Goal: Task Accomplishment & Management: Complete application form

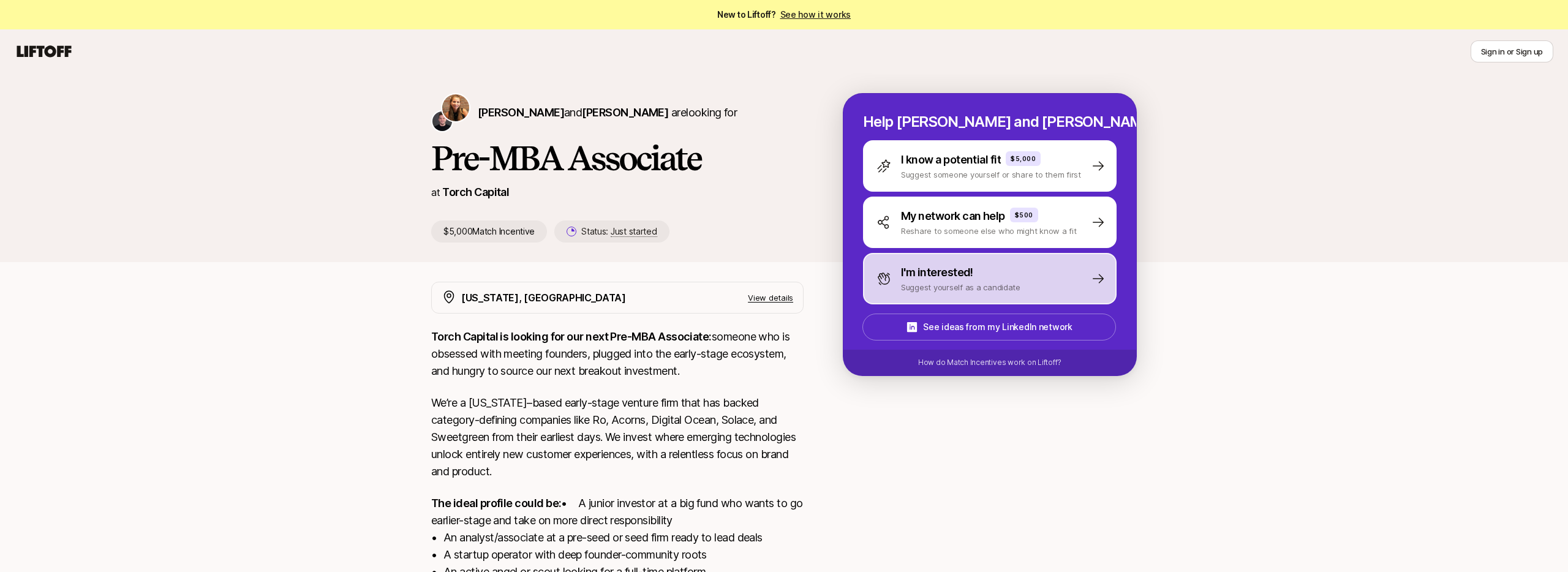
click at [968, 274] on p "I'm interested!" at bounding box center [937, 272] width 73 height 17
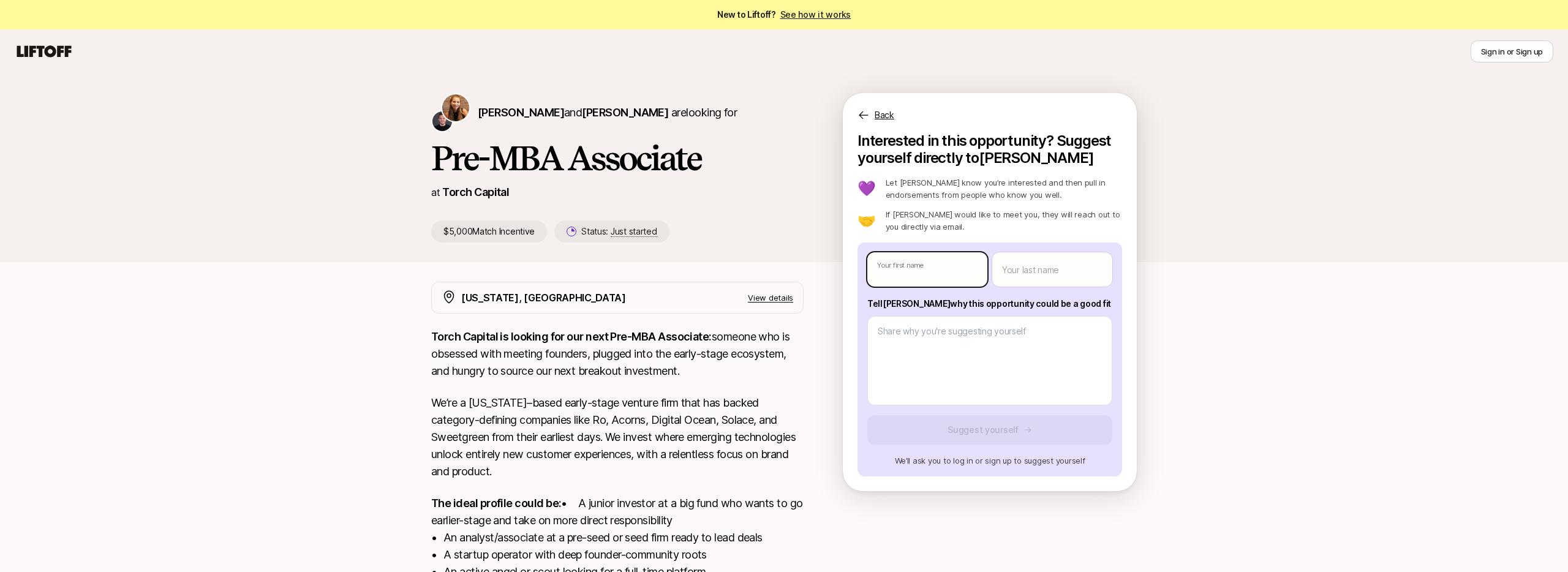
click at [947, 270] on body "New to Liftoff? See how it works Sign in or Sign up Sign in or Sign up [PERSON_…" at bounding box center [784, 286] width 1568 height 572
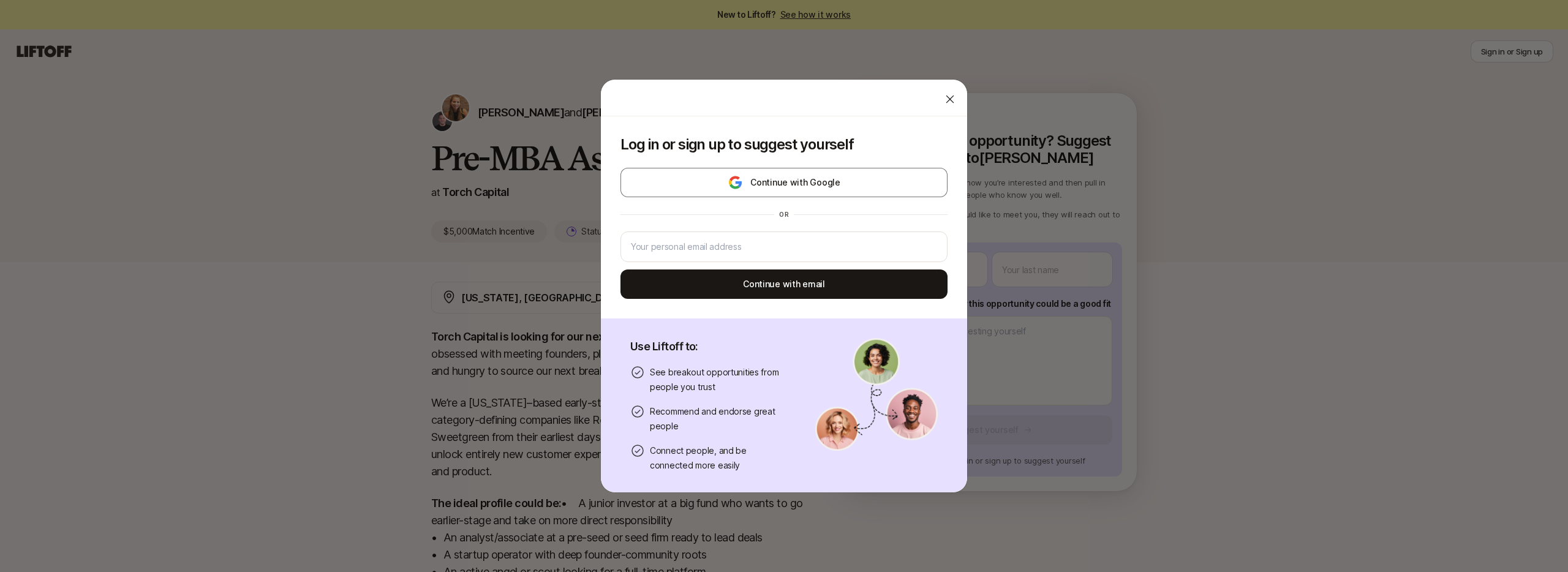
click at [948, 97] on icon at bounding box center [950, 99] width 8 height 8
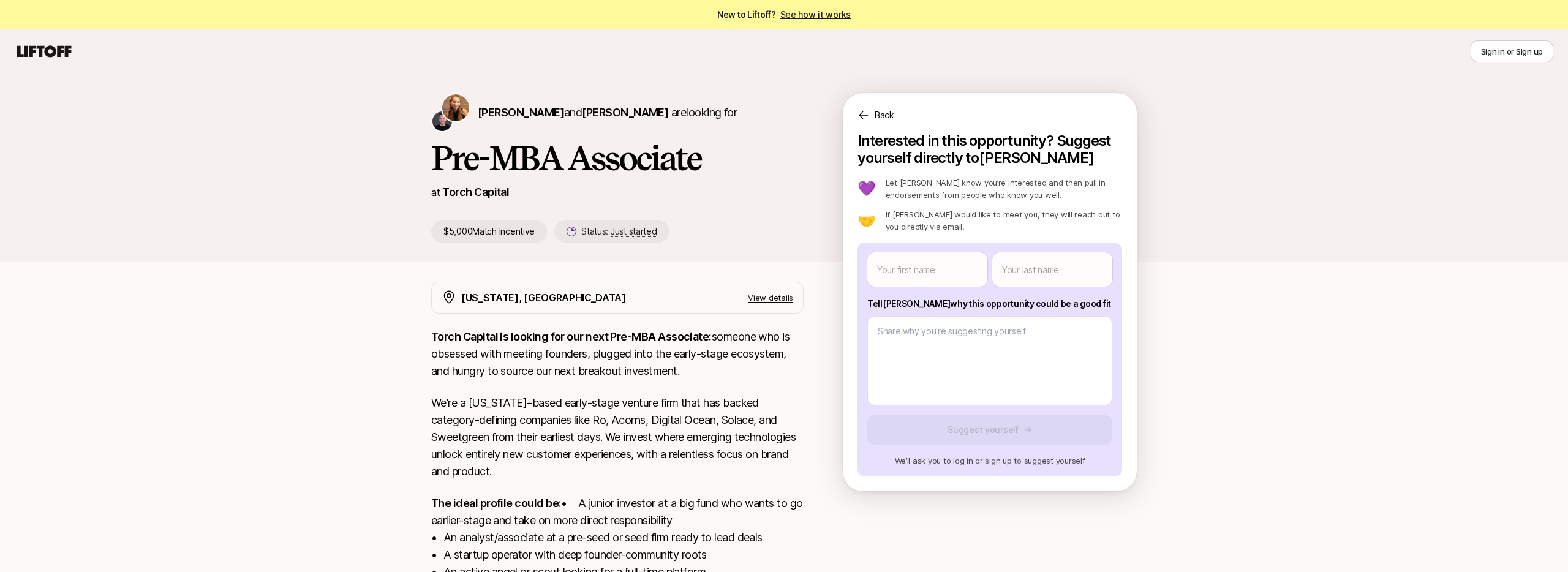
scroll to position [187, 0]
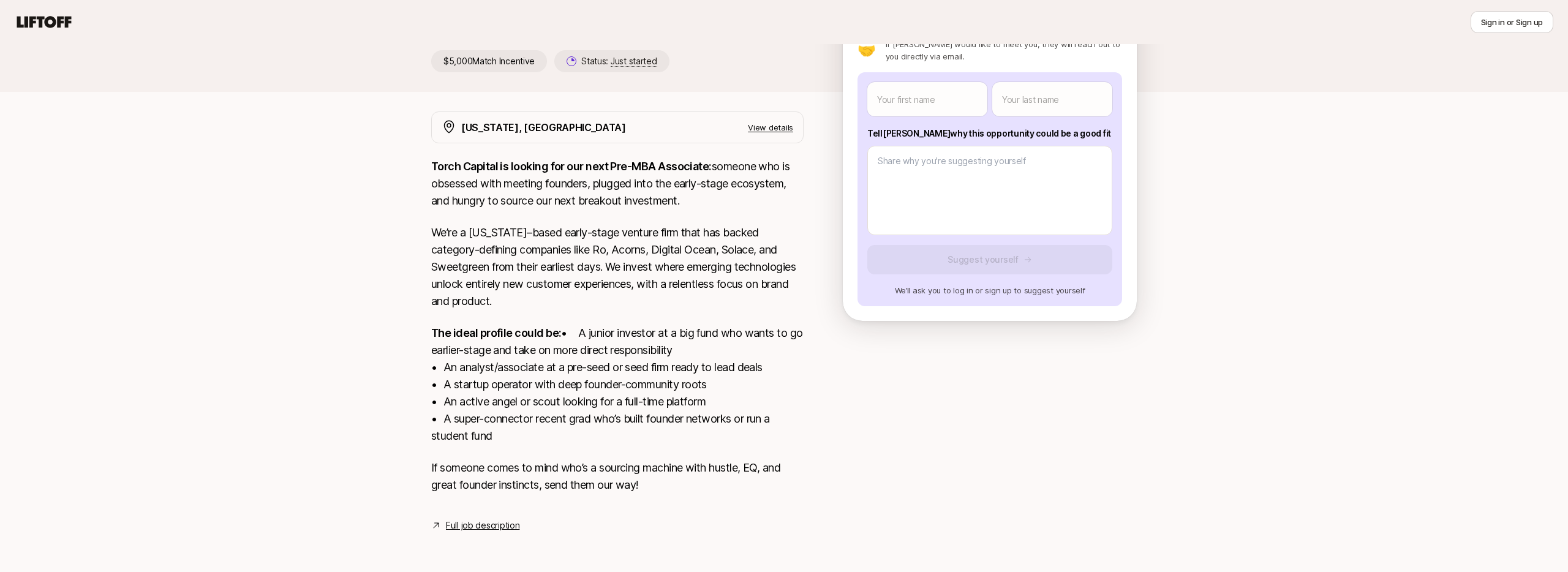
click at [476, 521] on link "Full job description" at bounding box center [482, 525] width 74 height 14
type textarea "x"
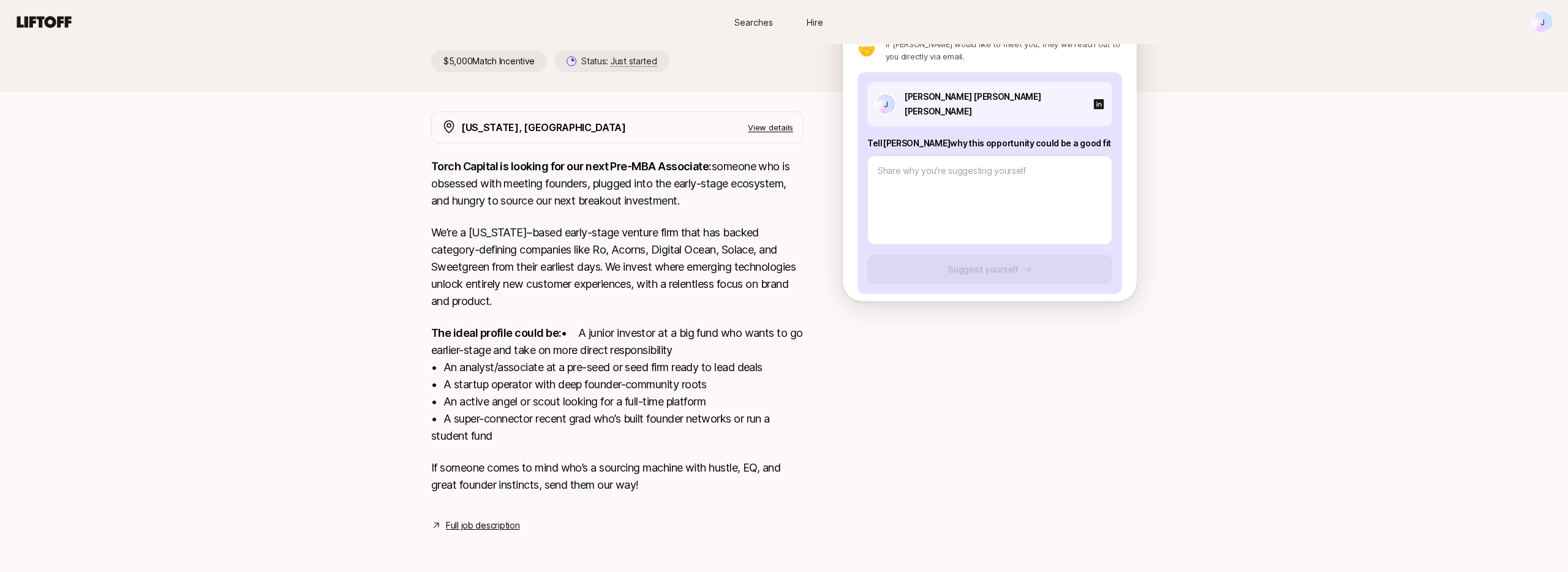
click at [493, 528] on link "Full job description" at bounding box center [482, 525] width 74 height 14
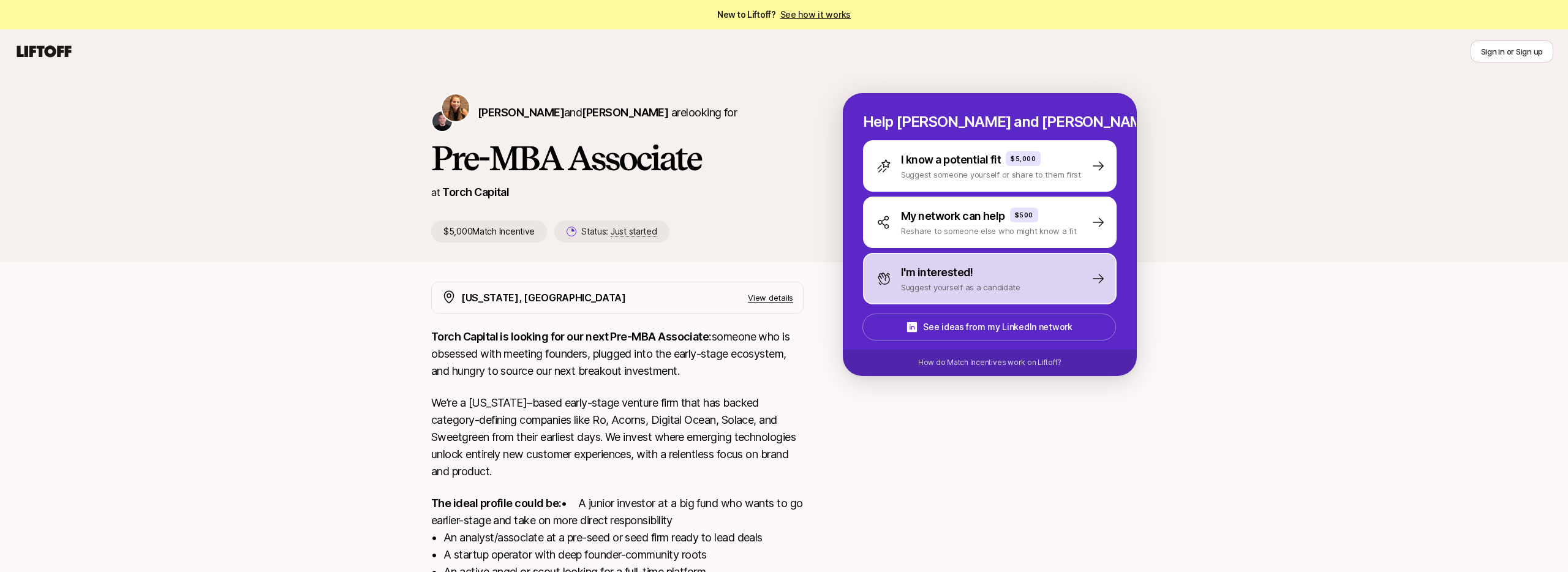
click at [974, 281] on p "Suggest yourself as a candidate" at bounding box center [960, 286] width 119 height 12
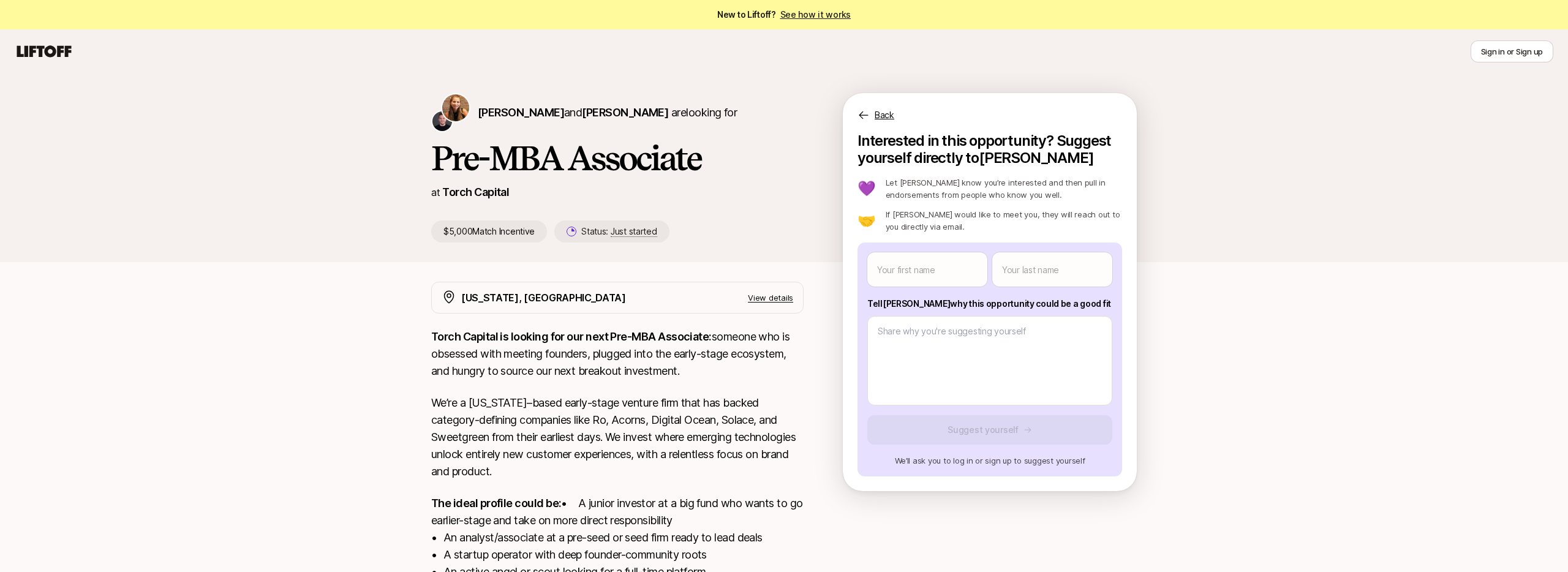
scroll to position [187, 0]
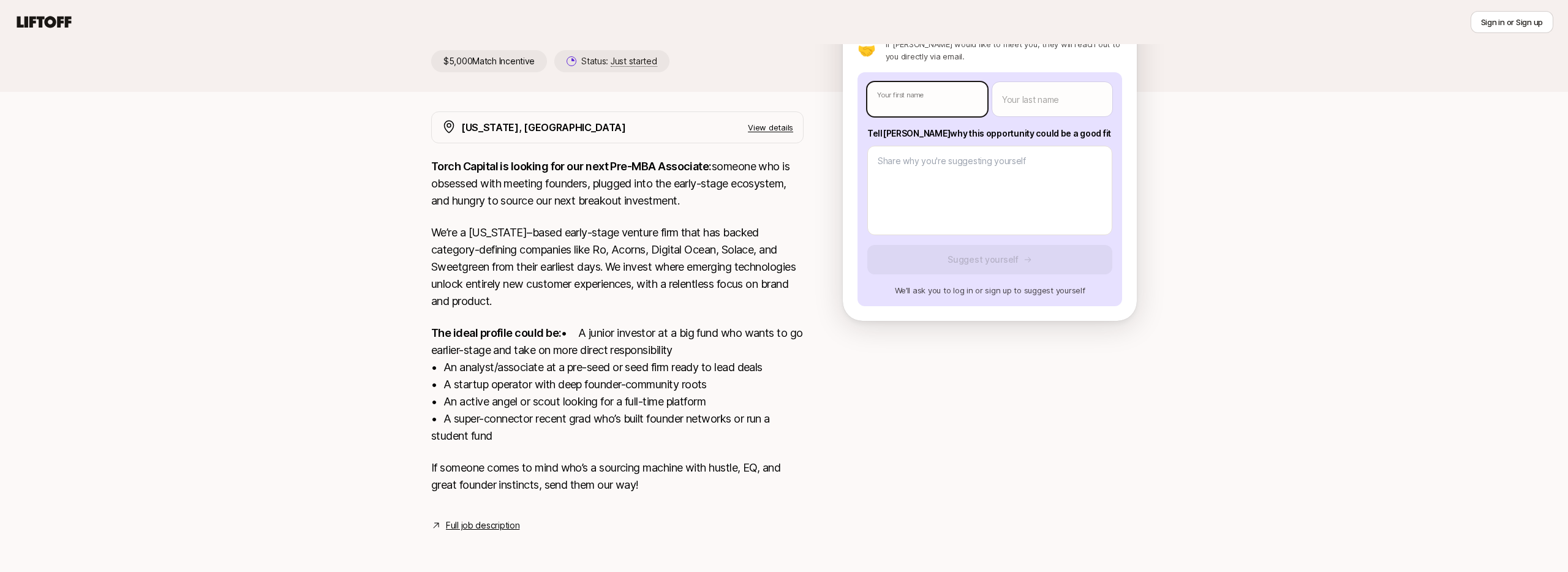
type textarea "x"
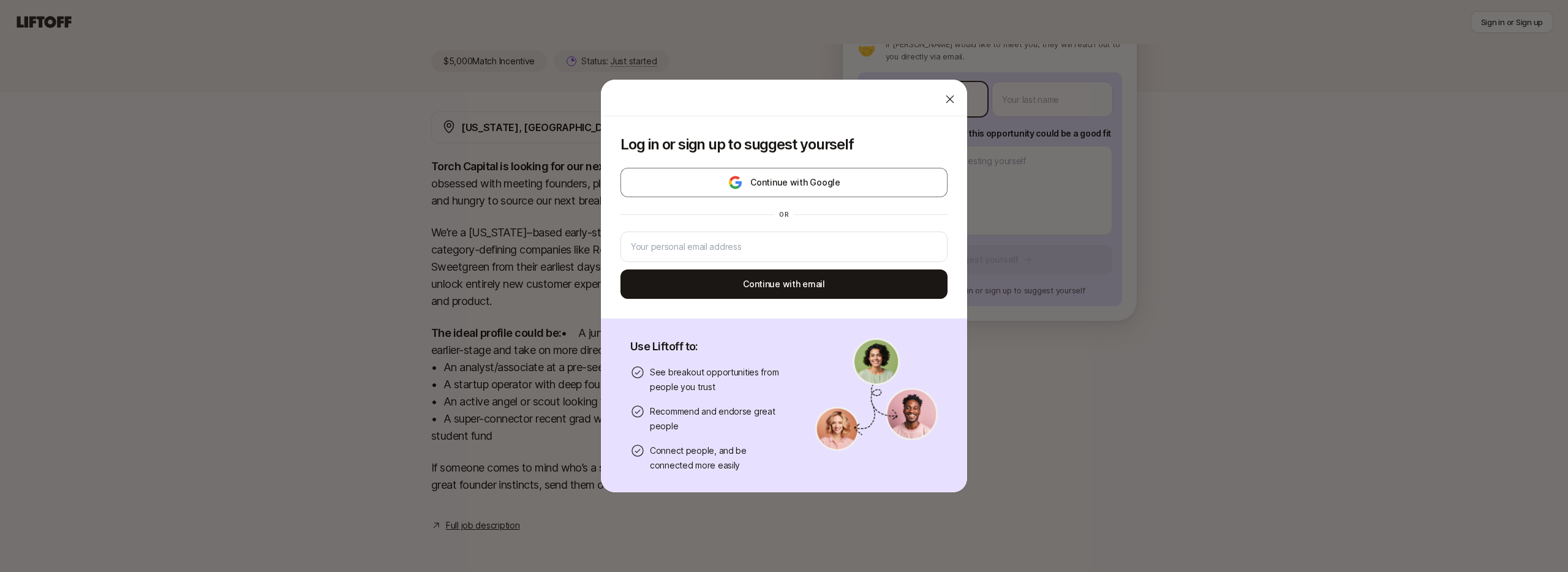
click at [907, 86] on body "New to Liftoff? See how it works Sign in or Sign up Sign in or Sign up Katie Re…" at bounding box center [784, 116] width 1568 height 572
click at [761, 244] on input "email" at bounding box center [783, 246] width 307 height 14
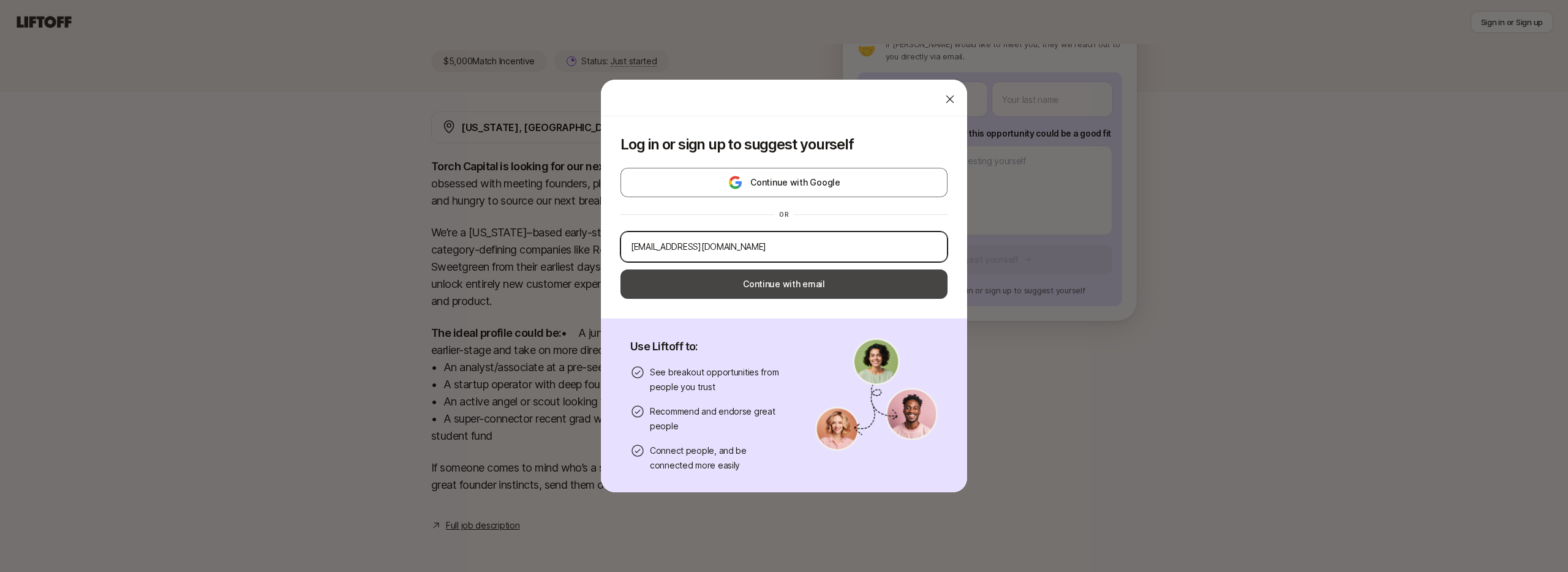
type input "joaomsalves1999@hotmail.com"
click at [762, 287] on button "Continue with email" at bounding box center [784, 284] width 327 height 30
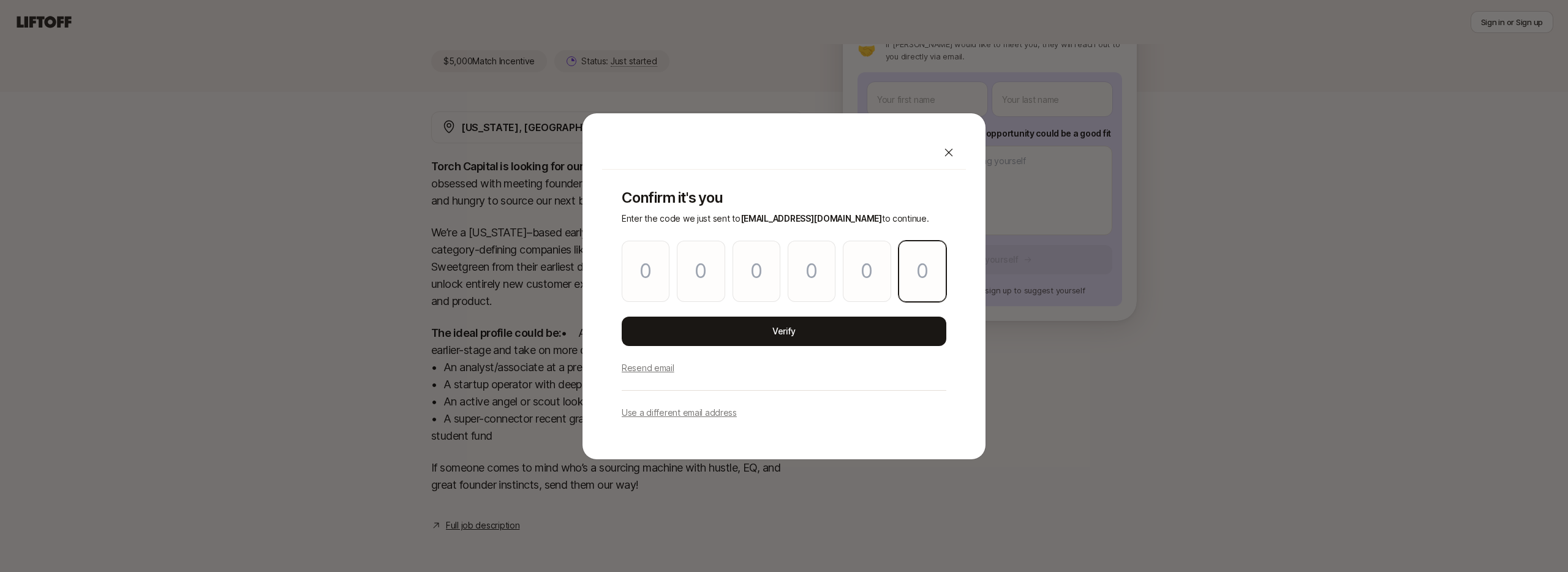
paste input "9"
type input "5"
type input "9"
type input "5"
type input "3"
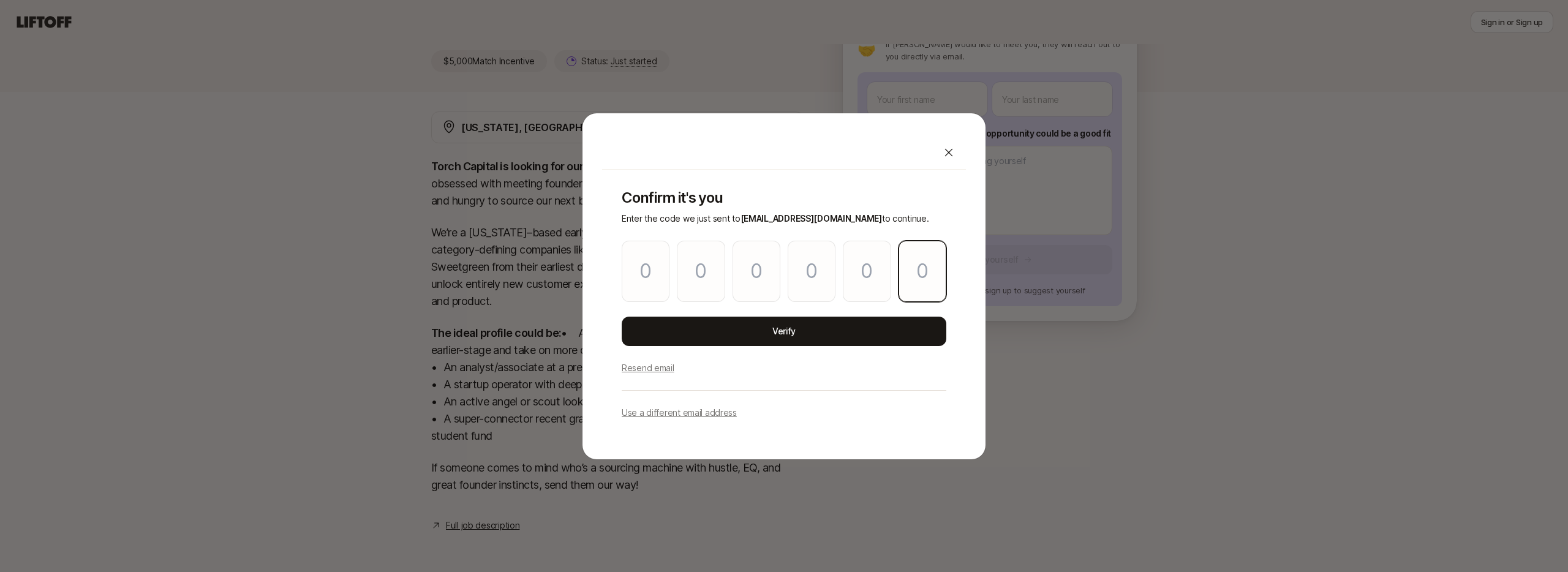
type input "9"
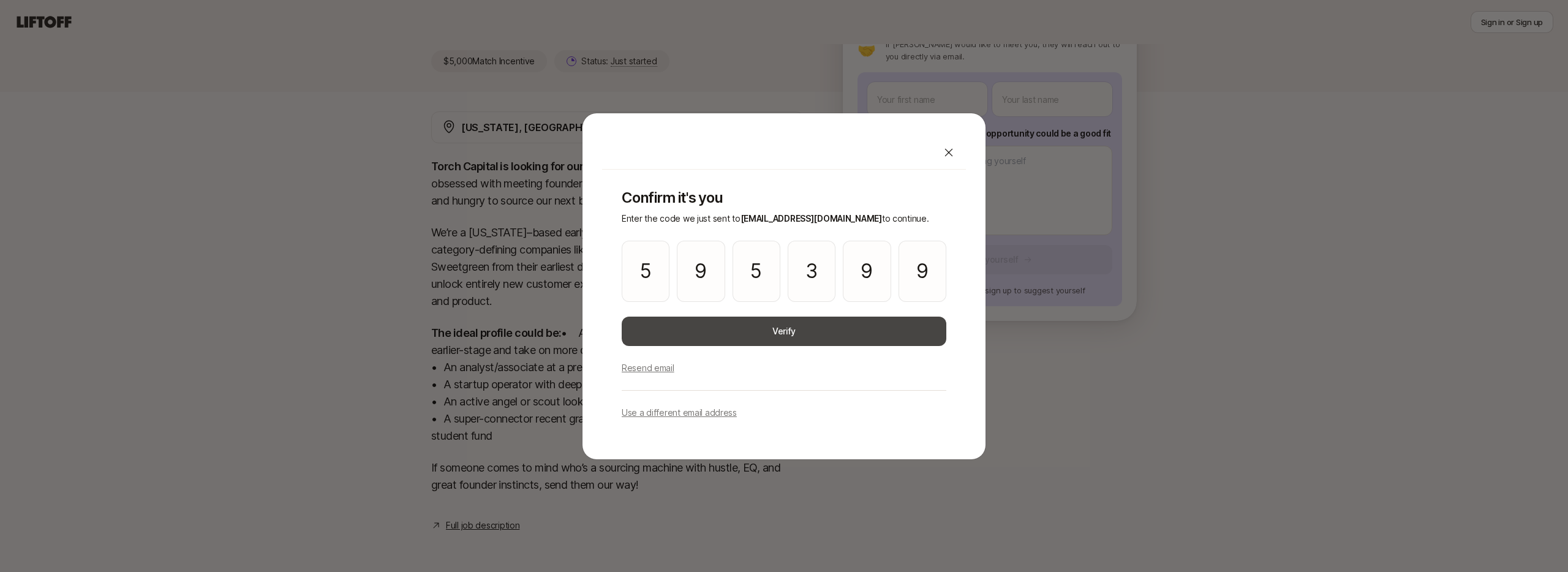
click at [790, 330] on button "Verify" at bounding box center [784, 331] width 325 height 30
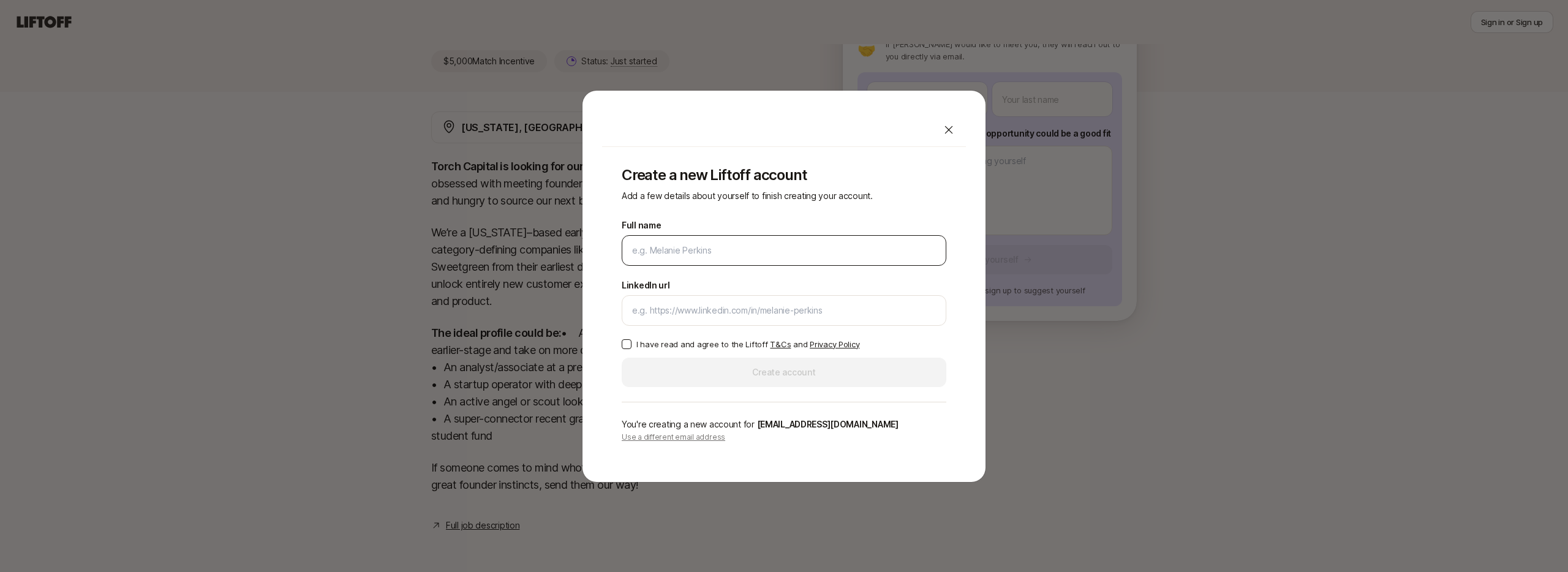
click at [728, 257] on input "Full name" at bounding box center [784, 250] width 304 height 14
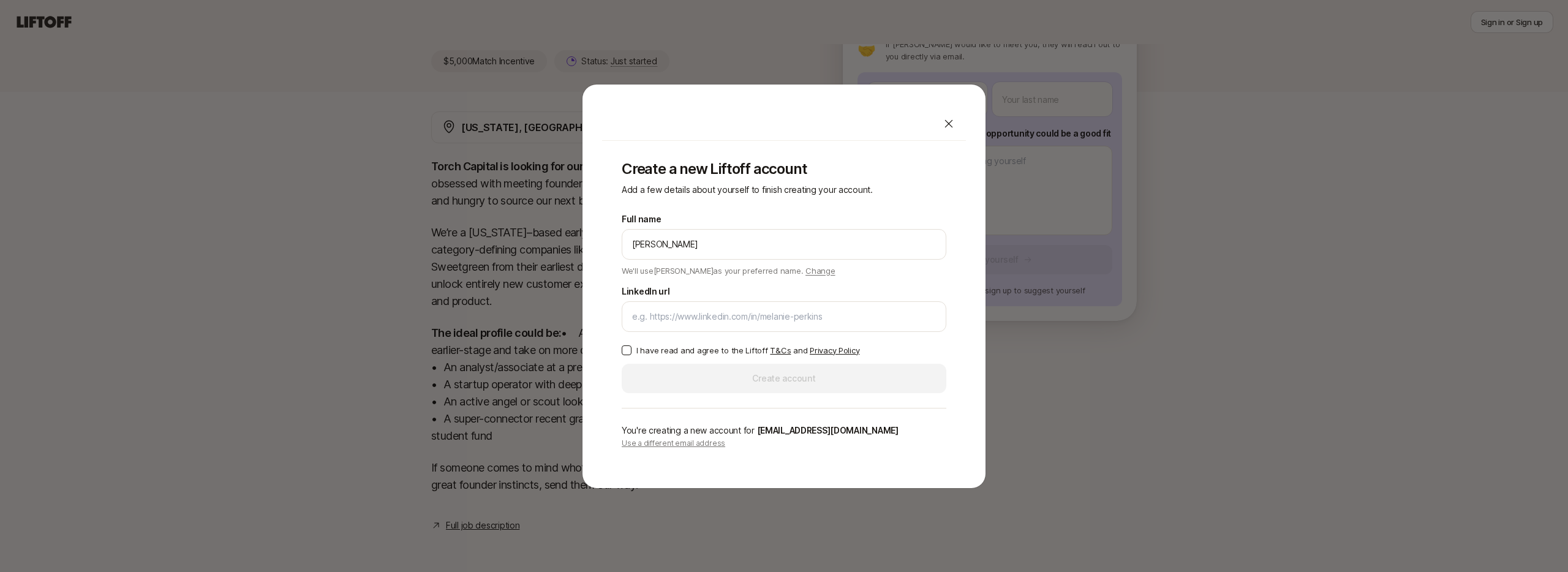
type input "João Alves"
click at [692, 313] on input "LinkedIn url" at bounding box center [784, 316] width 304 height 14
paste input "https://www.linkedin.com/in/joaomsalves/"
type input "https://www.linkedin.com/in/joaomsalves/"
click at [654, 246] on input "João Alves" at bounding box center [784, 244] width 304 height 14
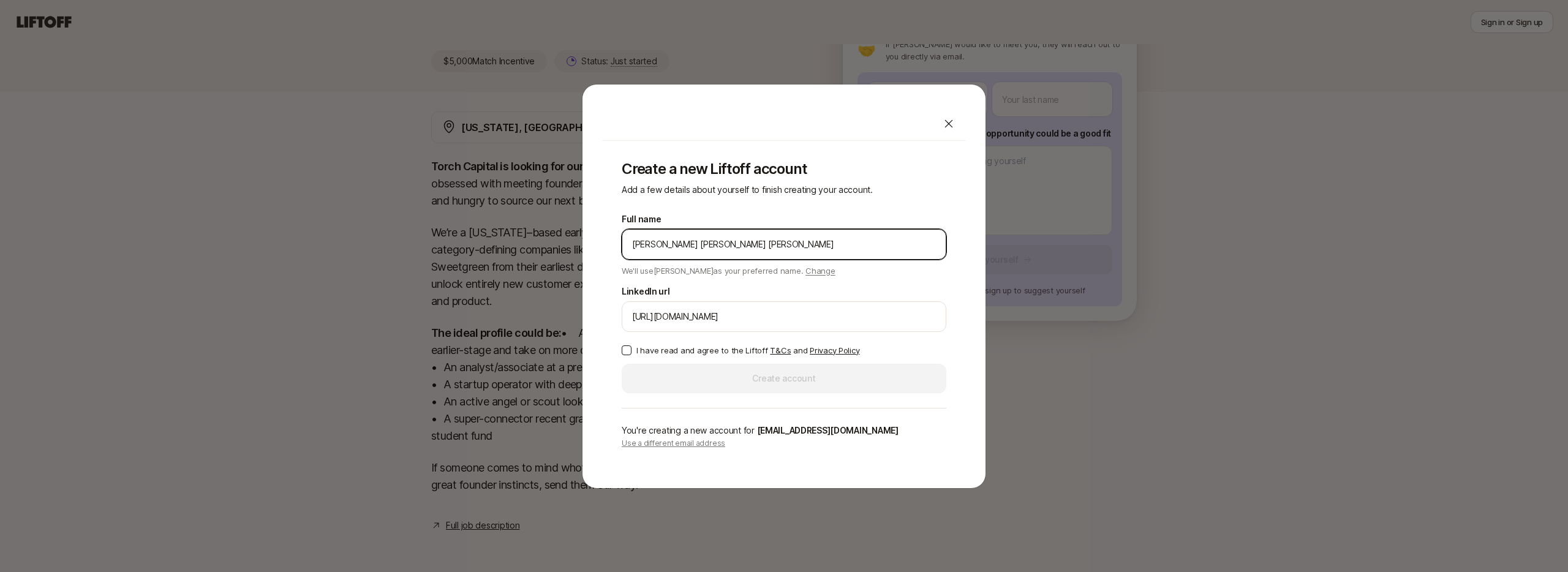
type input "[PERSON_NAME] [PERSON_NAME] [PERSON_NAME]"
click at [688, 351] on p "I have read and agree to the Liftoff T&Cs and Privacy Policy" at bounding box center [747, 350] width 222 height 12
click at [631, 351] on button "I have read and agree to the Liftoff T&Cs and Privacy Policy" at bounding box center [626, 350] width 10 height 10
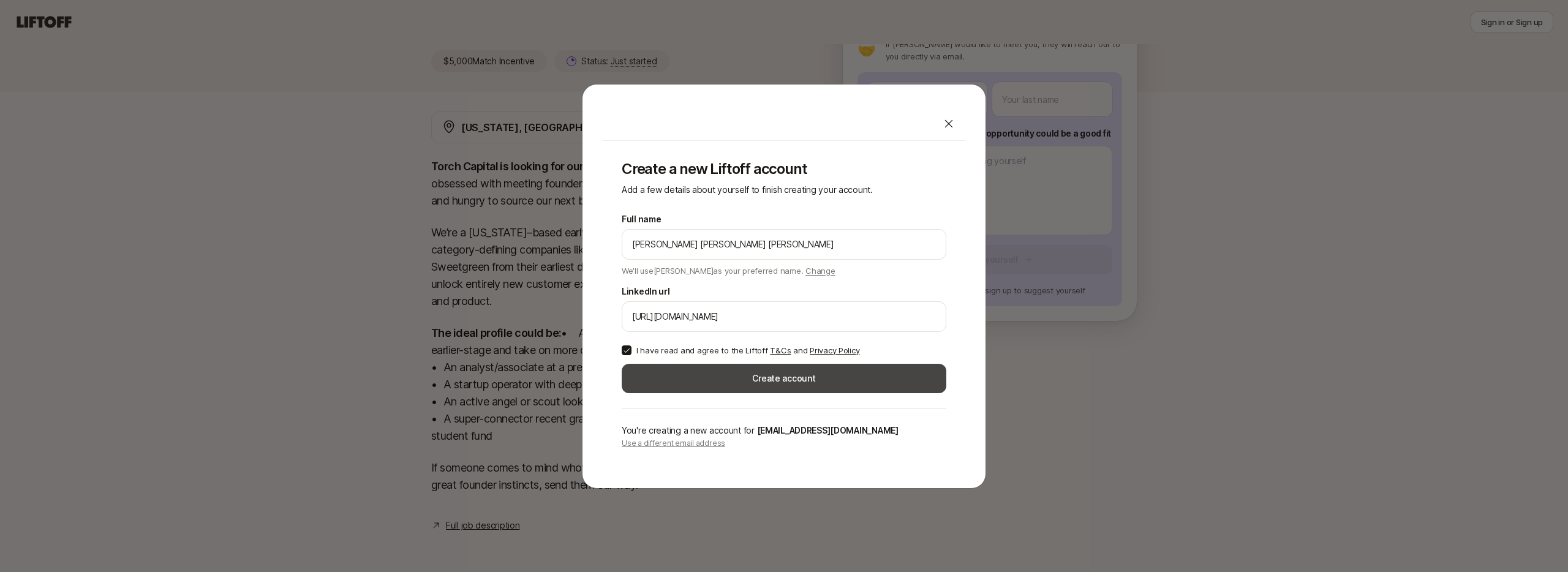
click at [710, 376] on button "Create account" at bounding box center [784, 378] width 325 height 30
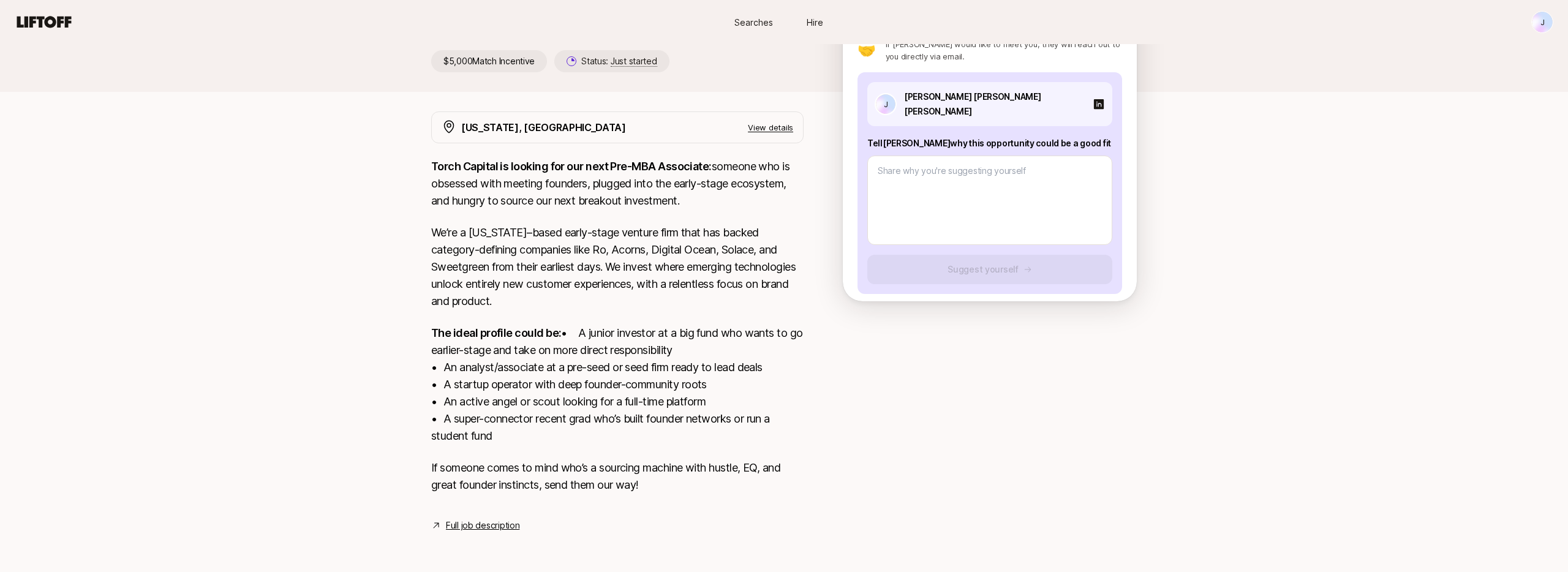
scroll to position [187, 0]
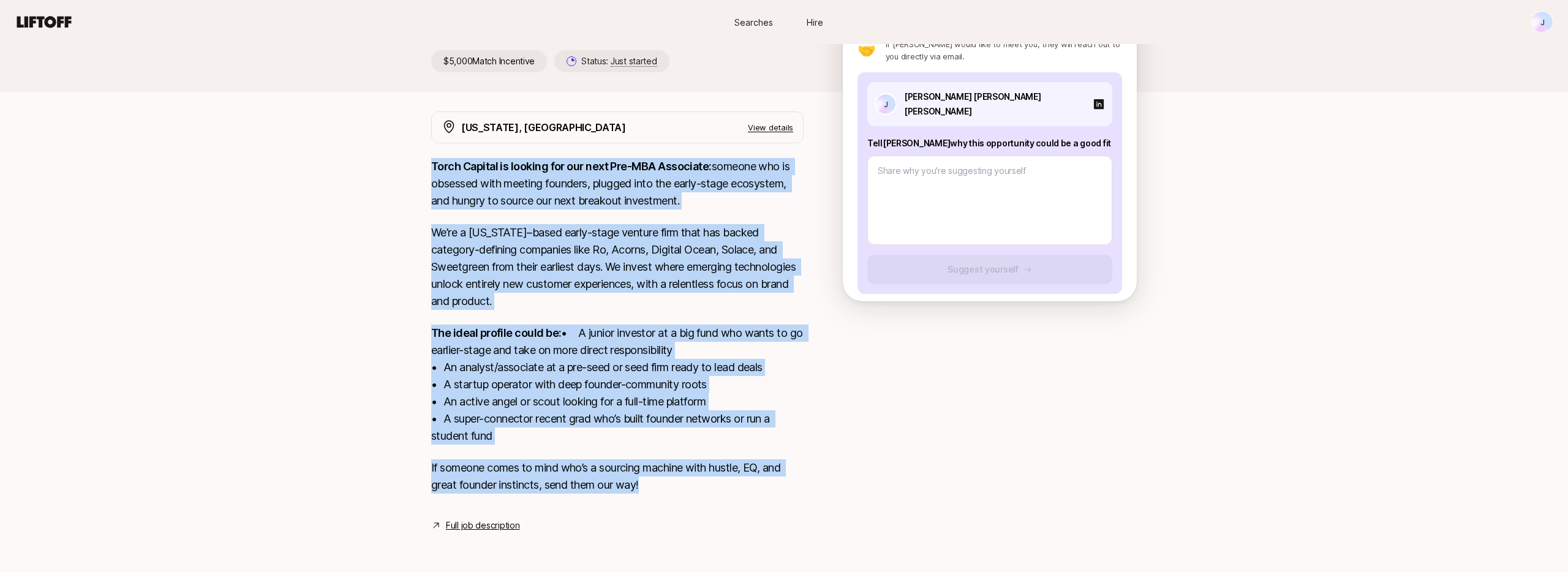
drag, startPoint x: 660, startPoint y: 482, endPoint x: 433, endPoint y: 149, distance: 403.0
click at [433, 158] on div "Torch Capital is looking for our next Pre-MBA Associate: someone who is obsesse…" at bounding box center [617, 332] width 372 height 350
copy div "Torch Capital is looking for our next Pre-MBA Associate: someone who is obsesse…"
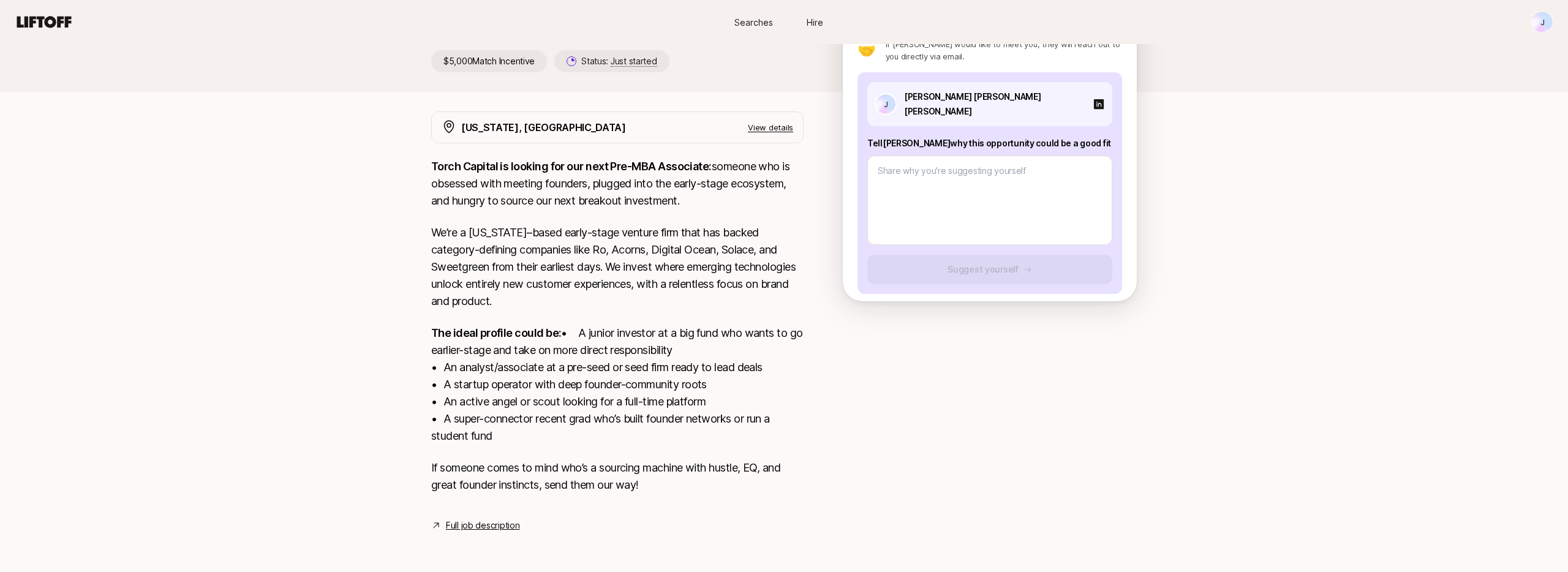
click at [909, 136] on p "Tell Katie why this opportunity could be a good fit" at bounding box center [989, 142] width 245 height 14
copy p "Tell Katie why this opportunity could be a good fit"
click at [895, 157] on textarea at bounding box center [989, 201] width 245 height 90
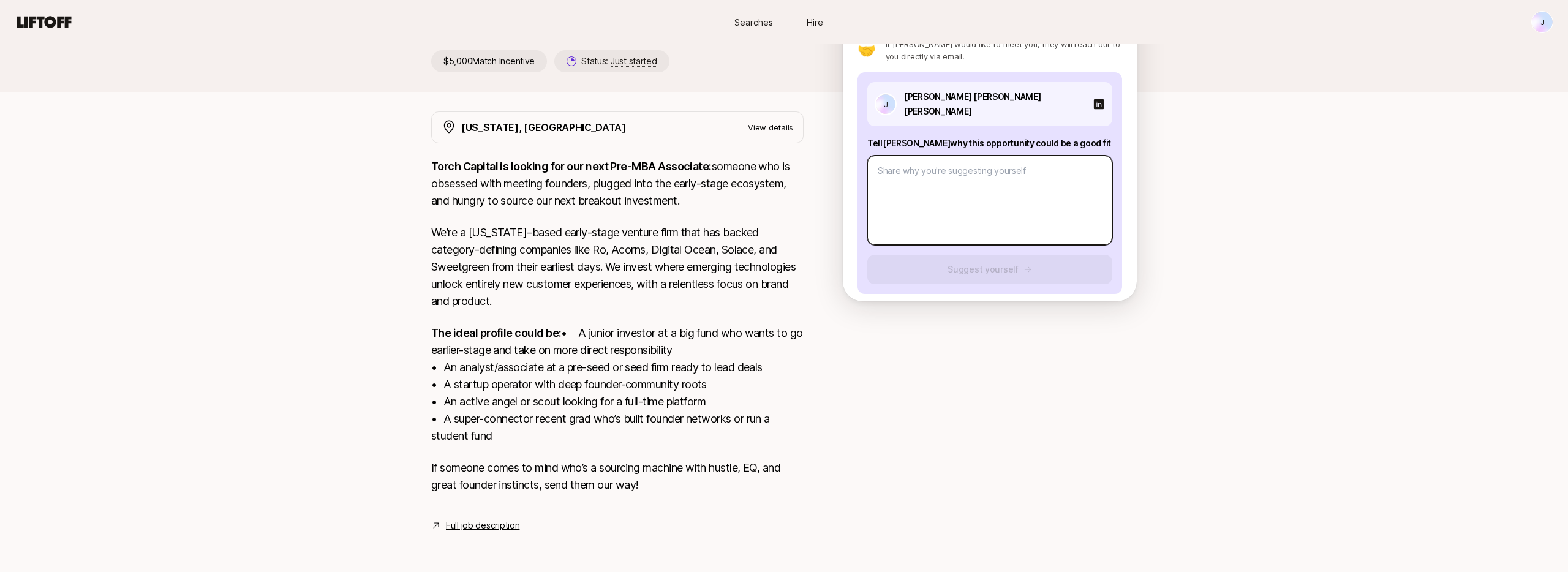
paste textarea "Katie, this role feels like a natural fit because it combines everything I’ve b…"
type textarea "x"
type textarea "Katie, this role feels like a natural fit because it combines everything I’ve b…"
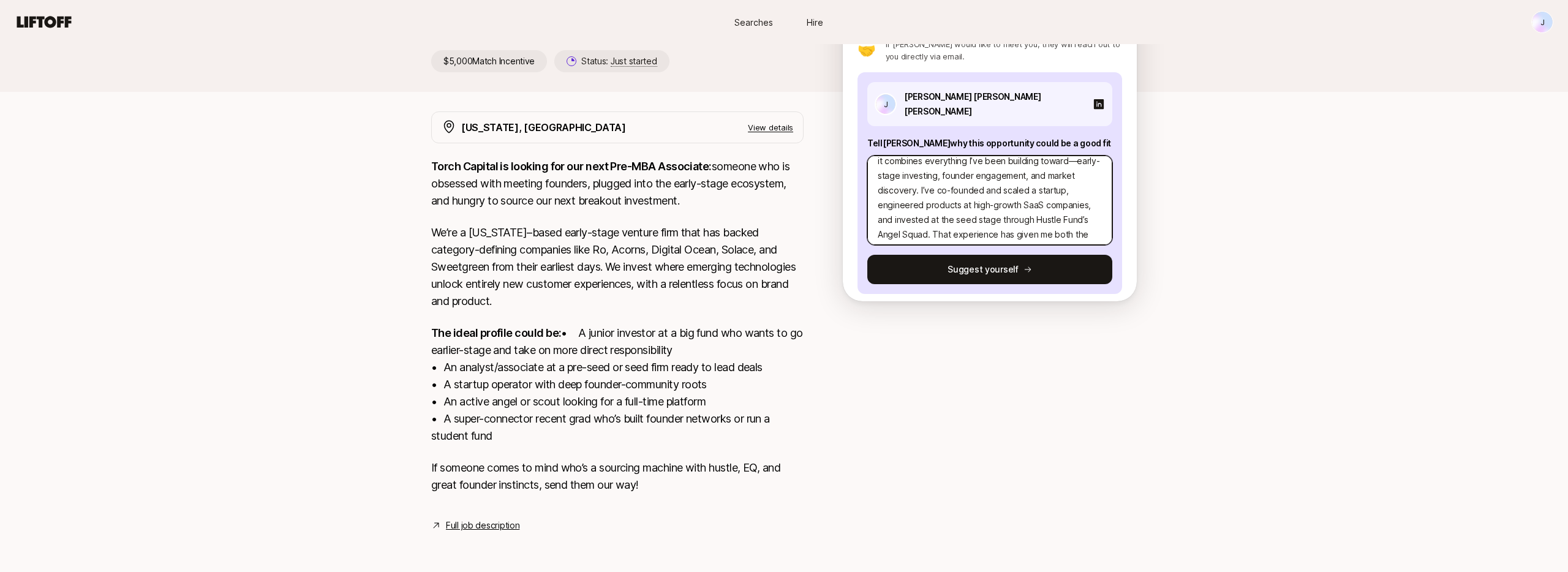
scroll to position [0, 0]
click at [1025, 161] on textarea "Katie, this role feels like a natural fit because it combines everything I’ve b…" at bounding box center [989, 201] width 245 height 90
type textarea "x"
type textarea "Katie, this role feels like a natural fit because it combines everything I’ve b…"
type textarea "x"
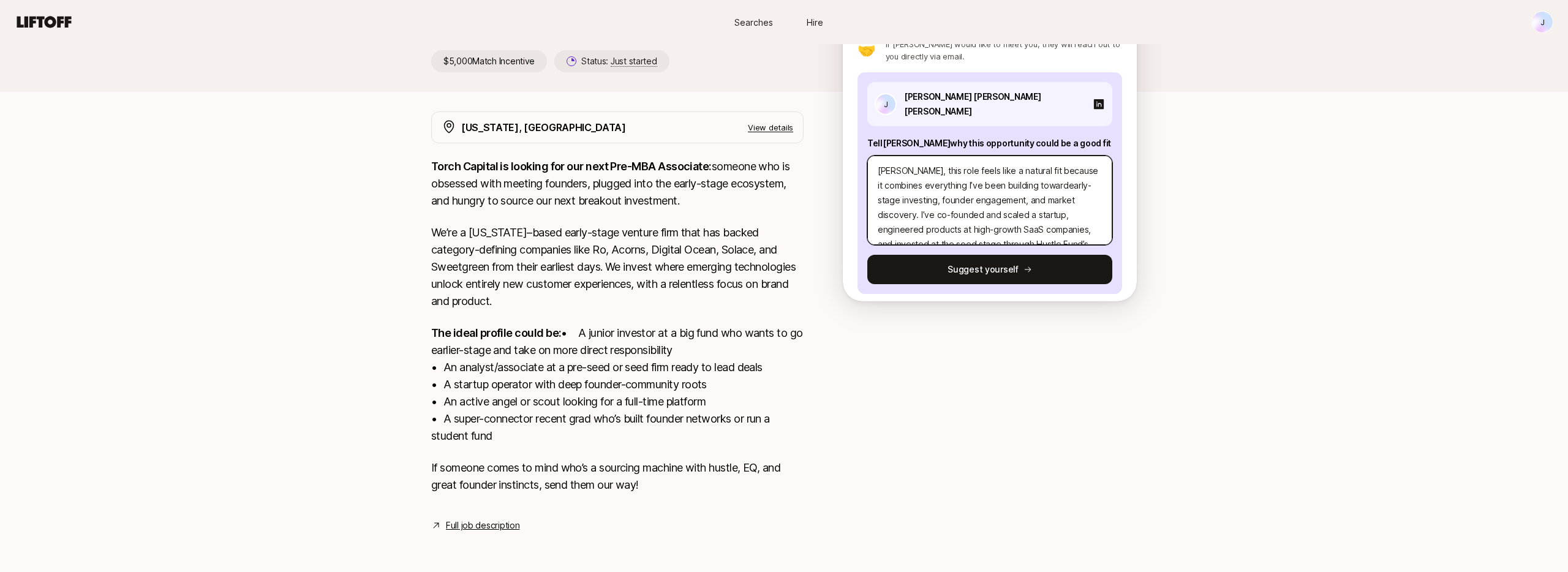
type textarea "Katie, this role feels like a natural fit because it combines everything I’ve b…"
click at [1013, 206] on textarea "Katie, this role feels like a natural fit because it combines everything I’ve b…" at bounding box center [989, 201] width 245 height 90
type textarea "x"
type textarea "Katie, this role feels like a natural fit because it combines everything I’ve b…"
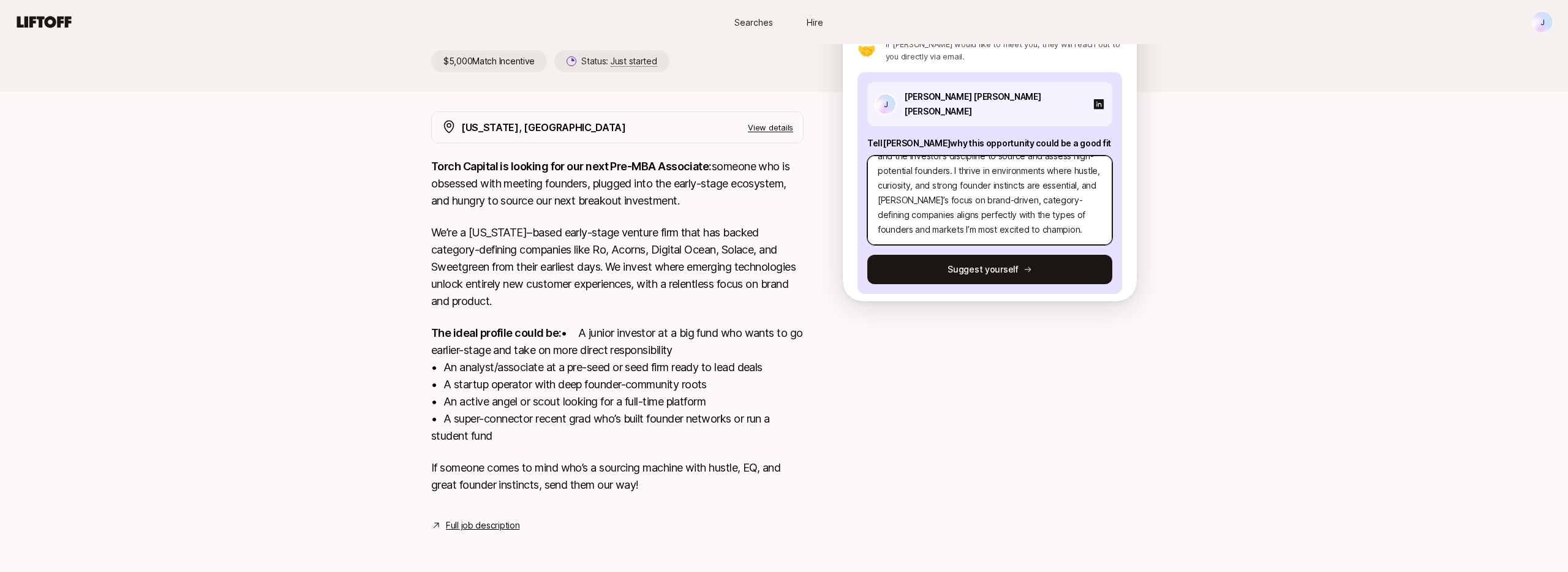
type textarea "x"
type textarea "Katie, this role feels like a natural fit because it combines everything I’ve b…"
paste textarea "1. What investment thesis are you most excited about? I’m most excited about AI…"
type textarea "x"
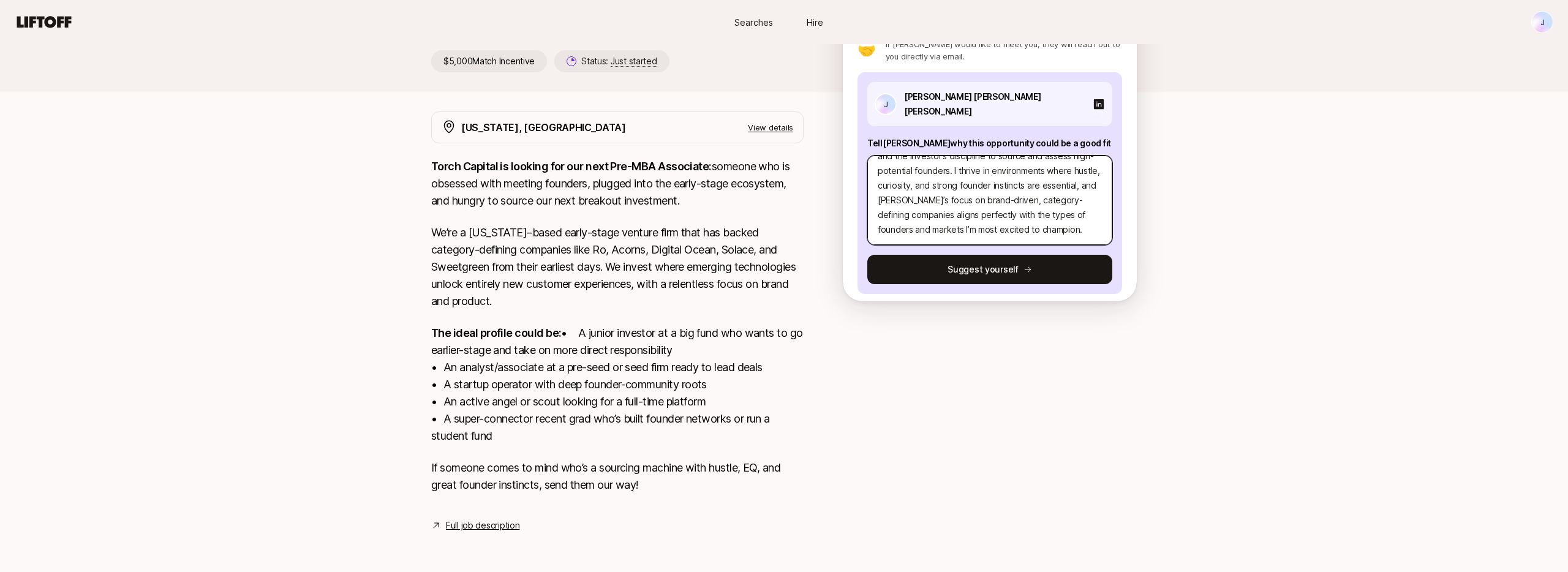
type textarea "Katie, this role feels like a natural fit because it combines everything I’ve b…"
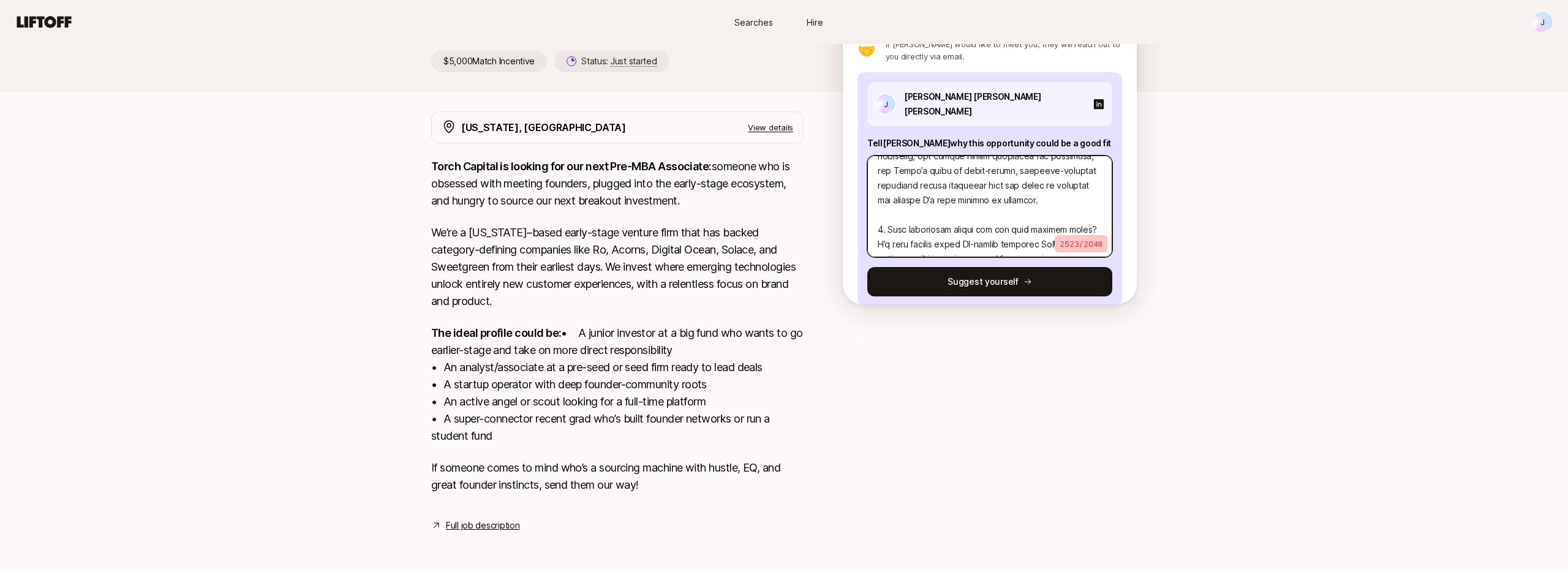
scroll to position [752, 0]
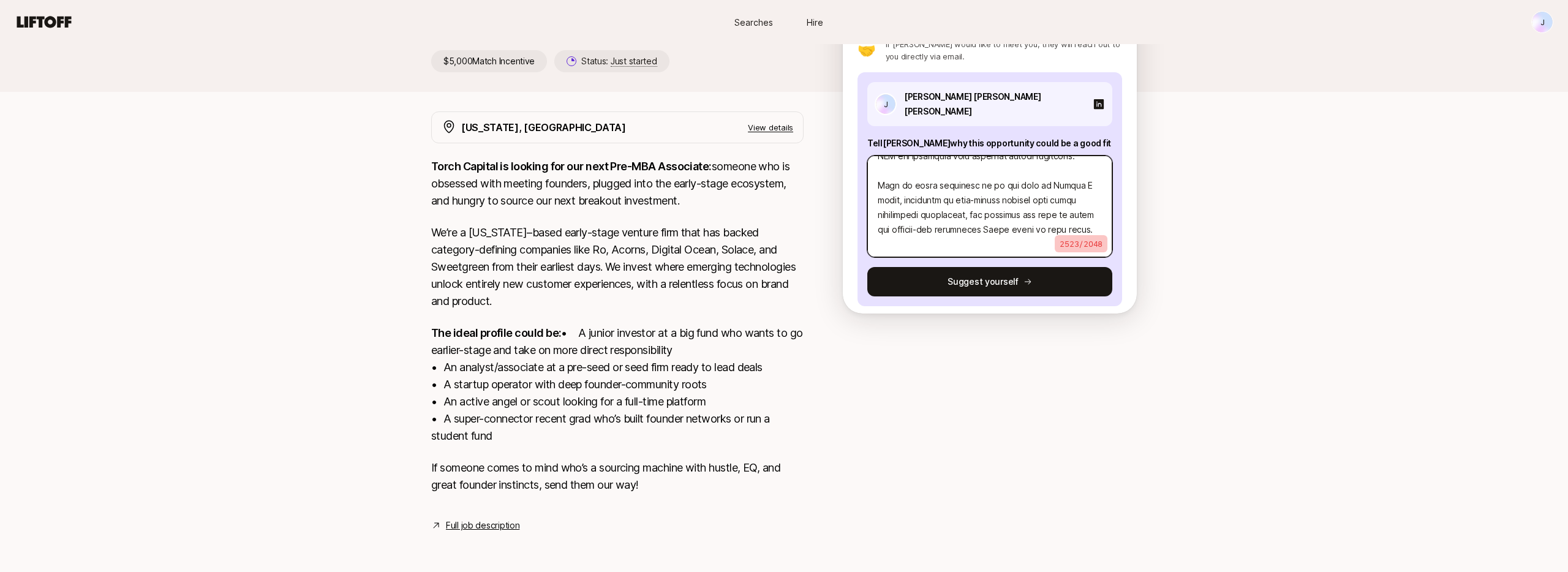
drag, startPoint x: 1035, startPoint y: 217, endPoint x: 877, endPoint y: 177, distance: 163.0
click at [877, 177] on textarea at bounding box center [989, 206] width 245 height 101
type textarea "x"
type textarea "Katie, this role feels like a natural fit because it combines everything I’ve b…"
type textarea "x"
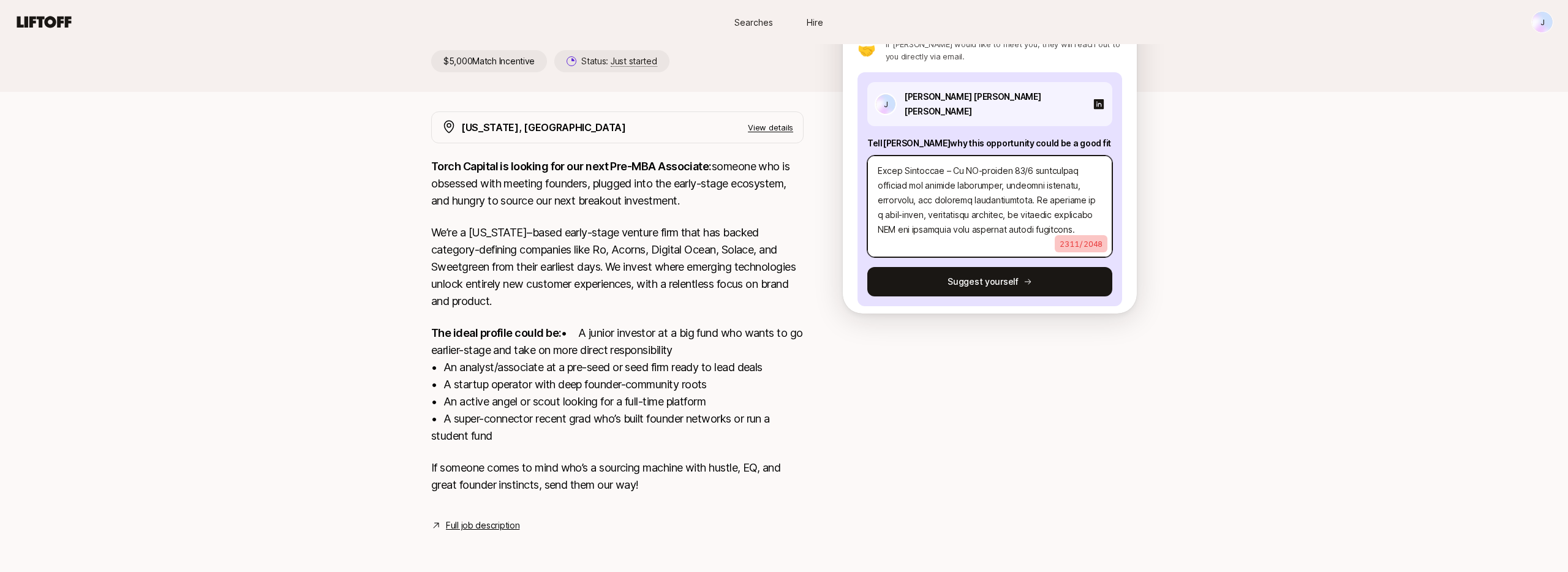
type textarea "Katie, this role feels like a natural fit because it combines everything I’ve b…"
type textarea "x"
type textarea "Katie, this role feels like a natural fit because it combines everything I’ve b…"
drag, startPoint x: 921, startPoint y: 213, endPoint x: 1038, endPoint y: 167, distance: 125.7
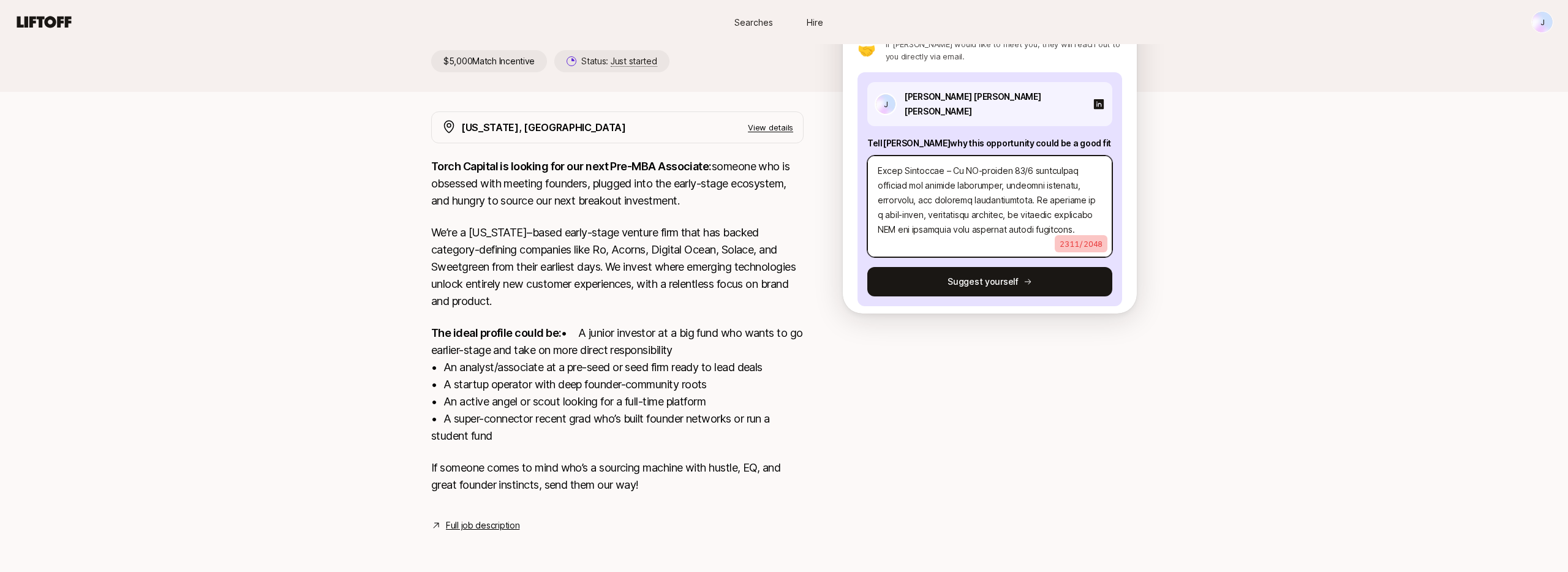
click at [1038, 167] on textarea at bounding box center [989, 206] width 245 height 101
click at [916, 213] on textarea at bounding box center [989, 206] width 245 height 101
drag, startPoint x: 952, startPoint y: 202, endPoint x: 887, endPoint y: 187, distance: 66.7
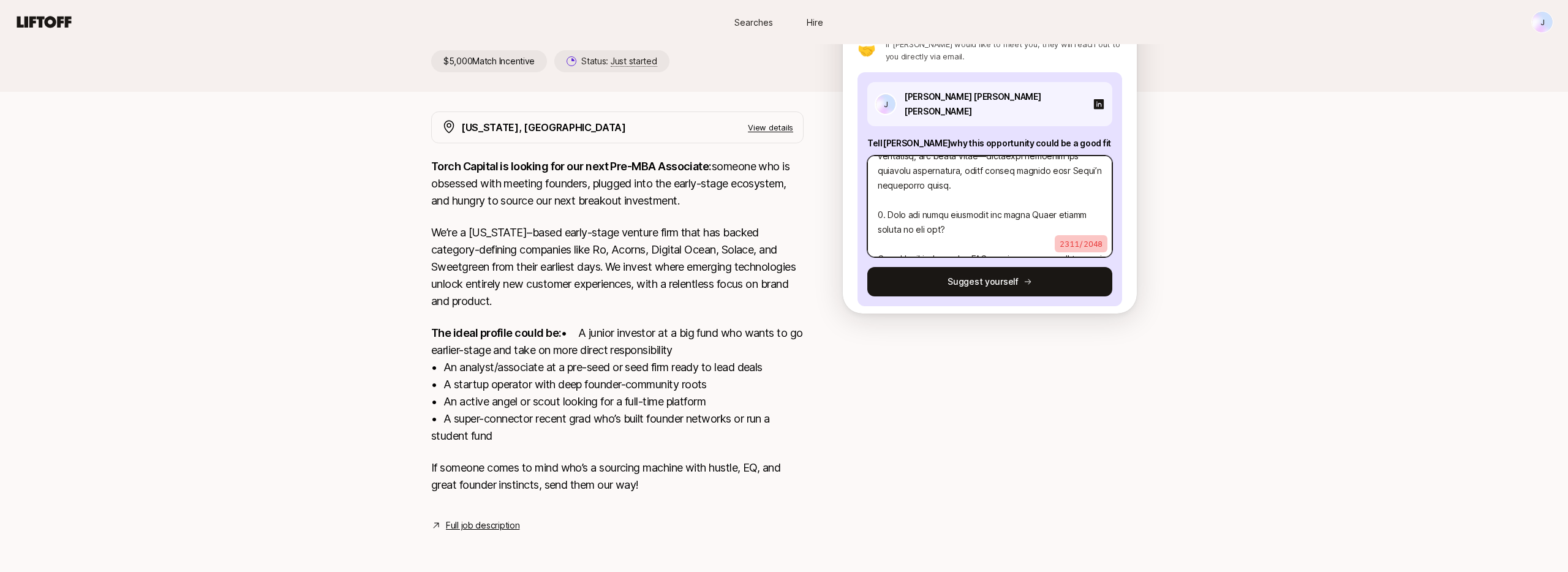
click at [887, 187] on textarea at bounding box center [989, 206] width 245 height 101
type textarea "x"
type textarea "Katie, this role feels like a natural fit because it combines everything I’ve b…"
type textarea "x"
type textarea "Katie, this role feels like a natural fit because it combines everything I’ve b…"
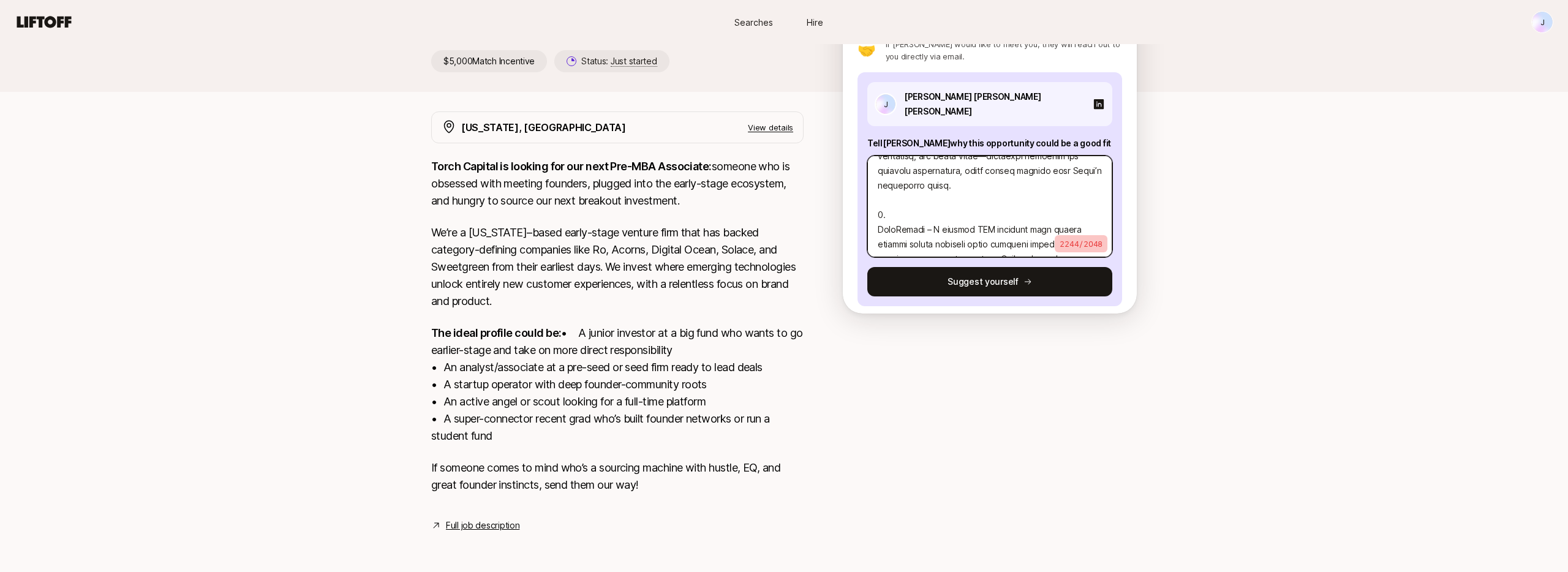
type textarea "x"
type textarea "Katie, this role feels like a natural fit because it combines everything I’ve b…"
type textarea "x"
type textarea "Katie, this role feels like a natural fit because it combines everything I’ve b…"
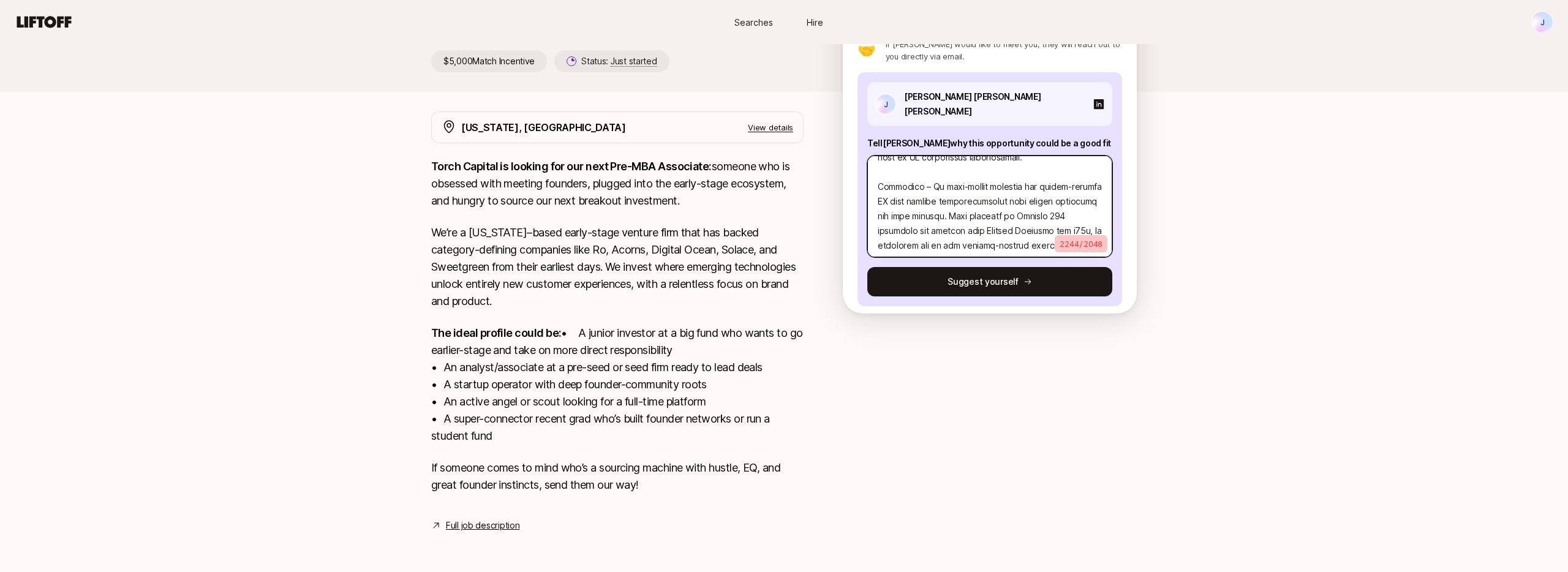
drag, startPoint x: 1096, startPoint y: 140, endPoint x: 918, endPoint y: 166, distance: 179.9
click at [918, 166] on textarea at bounding box center [989, 206] width 245 height 101
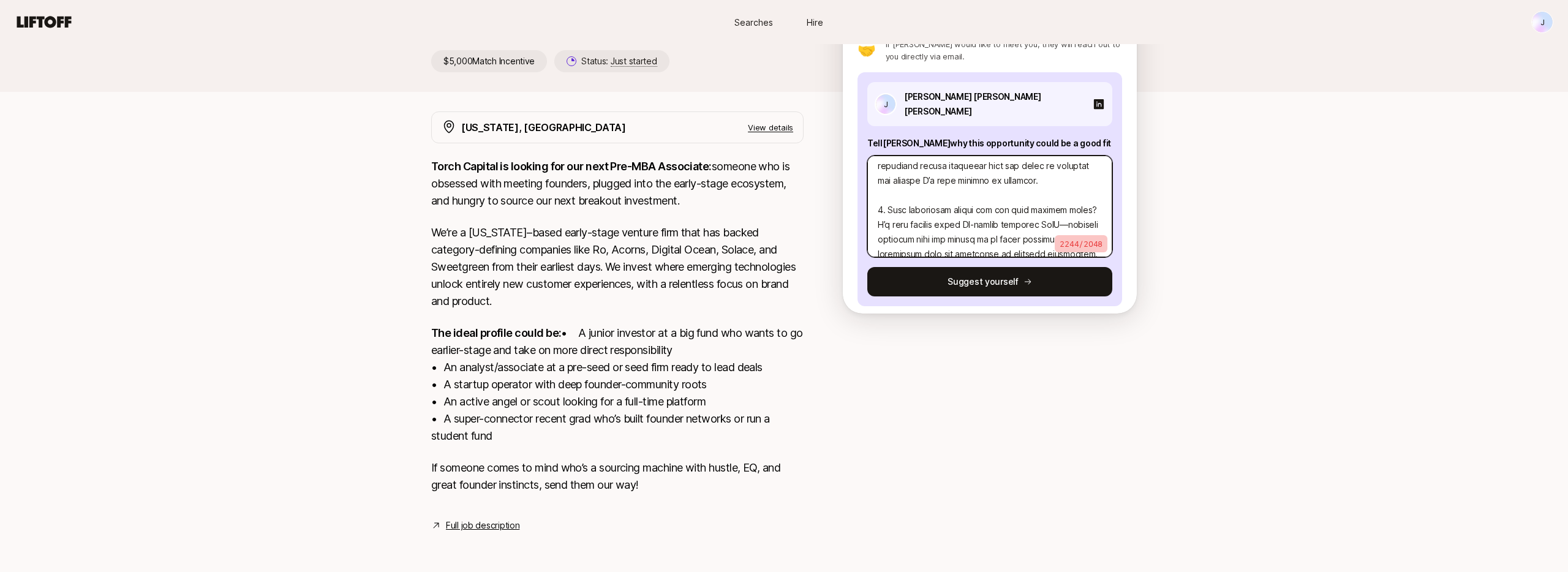
click at [1087, 186] on textarea at bounding box center [989, 206] width 245 height 101
drag, startPoint x: 1090, startPoint y: 186, endPoint x: 887, endPoint y: 182, distance: 203.0
click at [887, 182] on textarea at bounding box center [989, 206] width 245 height 101
type textarea "x"
type textarea "Katie, this role feels like a natural fit because it combines everything I’ve b…"
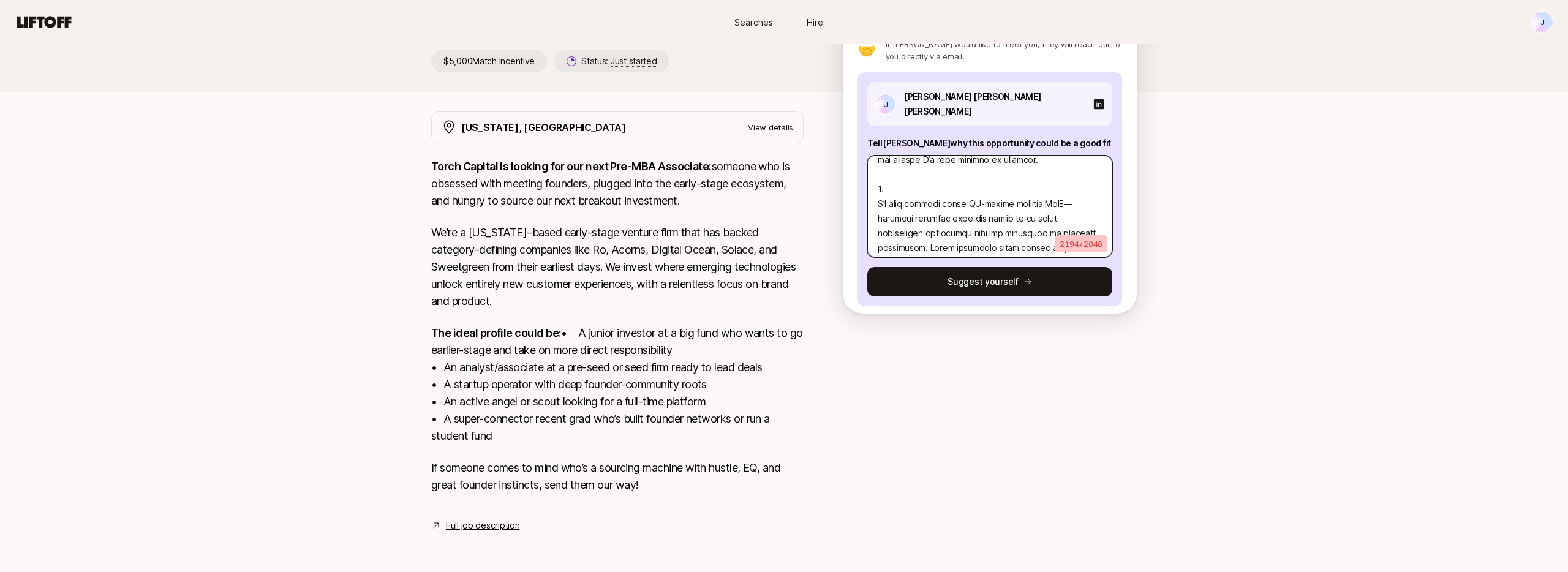
scroll to position [204, 0]
click at [1064, 179] on textarea at bounding box center [989, 206] width 245 height 101
type textarea "x"
type textarea "Katie, this role feels like a natural fit because it combines everything I’ve b…"
type textarea "x"
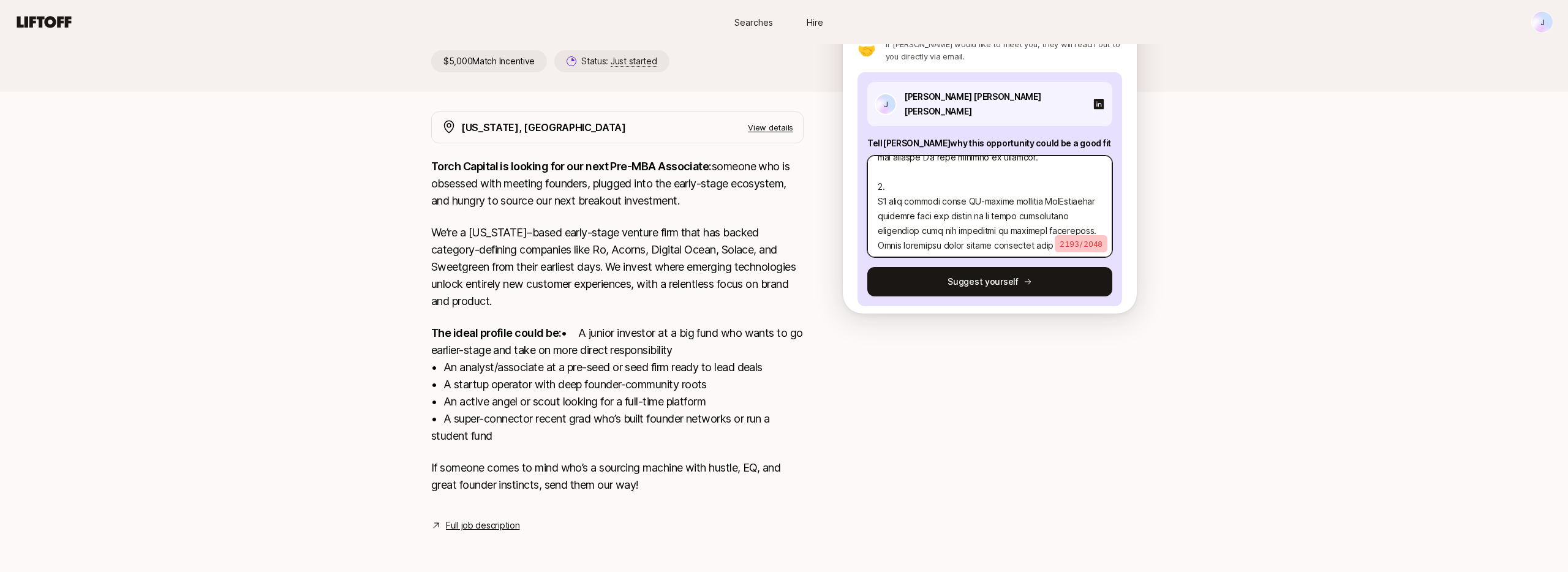
type textarea "Katie, this role feels like a natural fit because it combines everything I’ve b…"
drag, startPoint x: 922, startPoint y: 180, endPoint x: 1033, endPoint y: 183, distance: 111.0
click at [1033, 183] on textarea at bounding box center [989, 206] width 245 height 101
click at [1029, 189] on textarea at bounding box center [989, 206] width 245 height 101
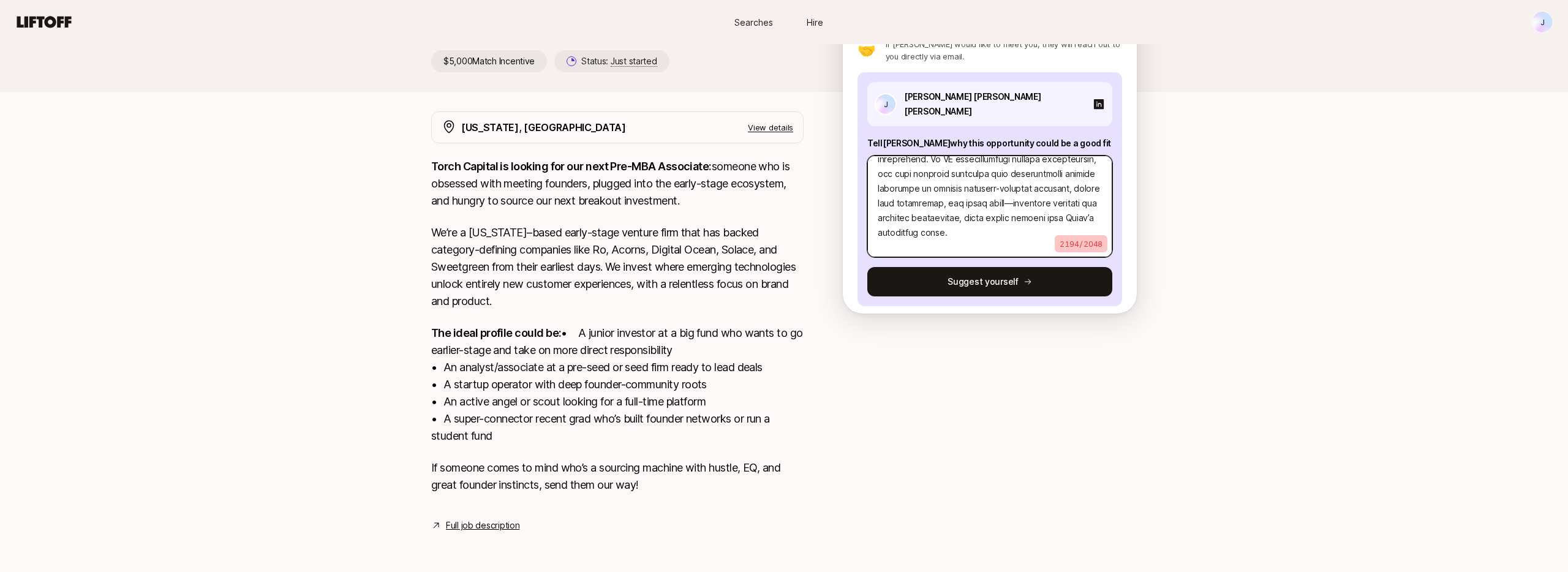
scroll to position [335, 0]
drag, startPoint x: 975, startPoint y: 205, endPoint x: 1004, endPoint y: 176, distance: 41.0
click at [1004, 176] on textarea at bounding box center [989, 206] width 245 height 101
click at [968, 211] on textarea at bounding box center [989, 206] width 245 height 101
drag, startPoint x: 983, startPoint y: 202, endPoint x: 1005, endPoint y: 183, distance: 29.1
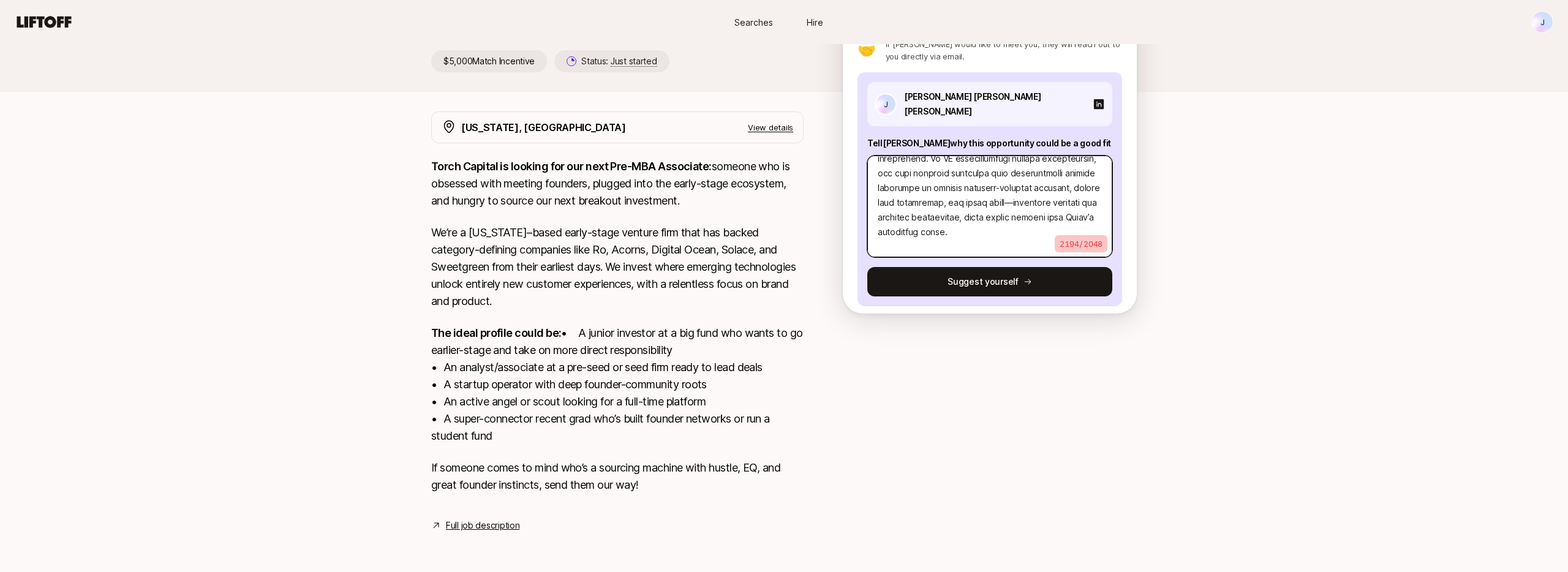
click at [1005, 183] on textarea at bounding box center [989, 206] width 245 height 101
type textarea "x"
type textarea "Katie, this role feels like a natural fit because it combines everything I’ve b…"
type textarea "x"
type textarea "Katie, this role feels like a natural fit because it combines everything I’ve b…"
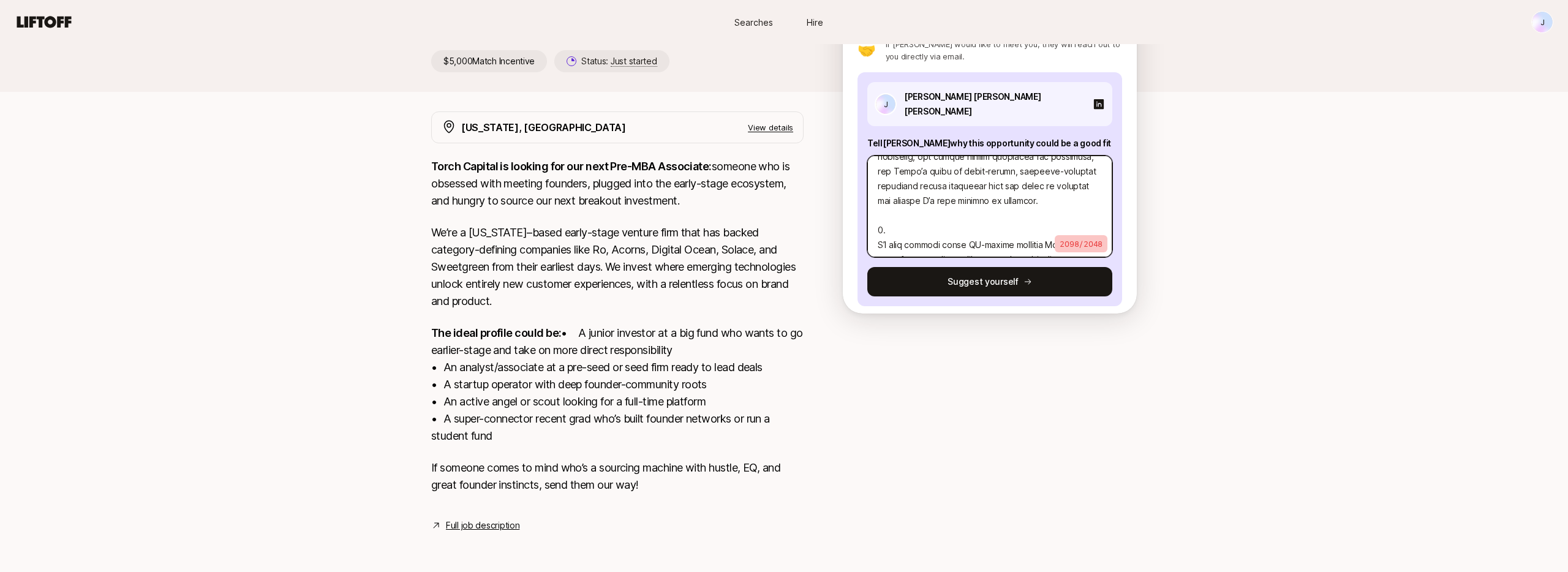
scroll to position [149, 0]
drag, startPoint x: 1002, startPoint y: 189, endPoint x: 946, endPoint y: 184, distance: 56.2
click at [946, 184] on textarea at bounding box center [989, 206] width 245 height 101
click at [1040, 197] on textarea at bounding box center [989, 206] width 245 height 101
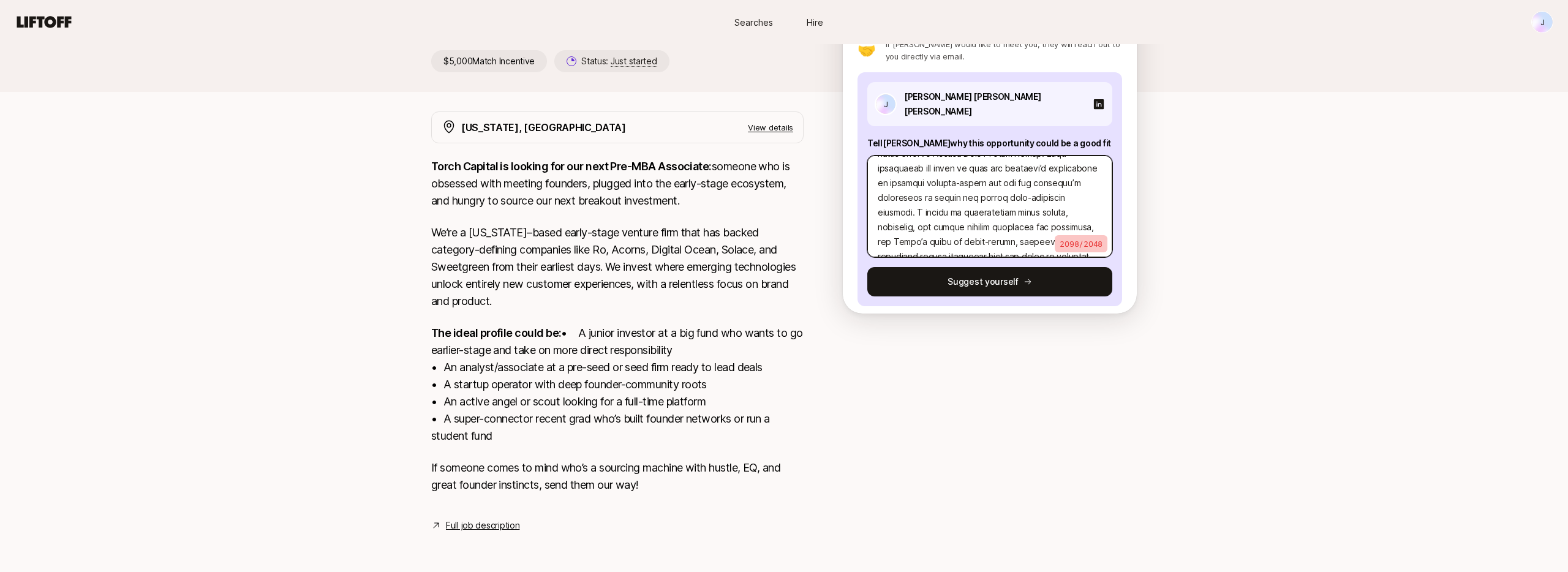
scroll to position [90, 0]
drag, startPoint x: 1001, startPoint y: 215, endPoint x: 916, endPoint y: 185, distance: 90.1
click at [916, 185] on textarea at bounding box center [989, 206] width 245 height 101
type textarea "x"
type textarea "Katie, this role feels like a natural fit because it combines everything I’ve b…"
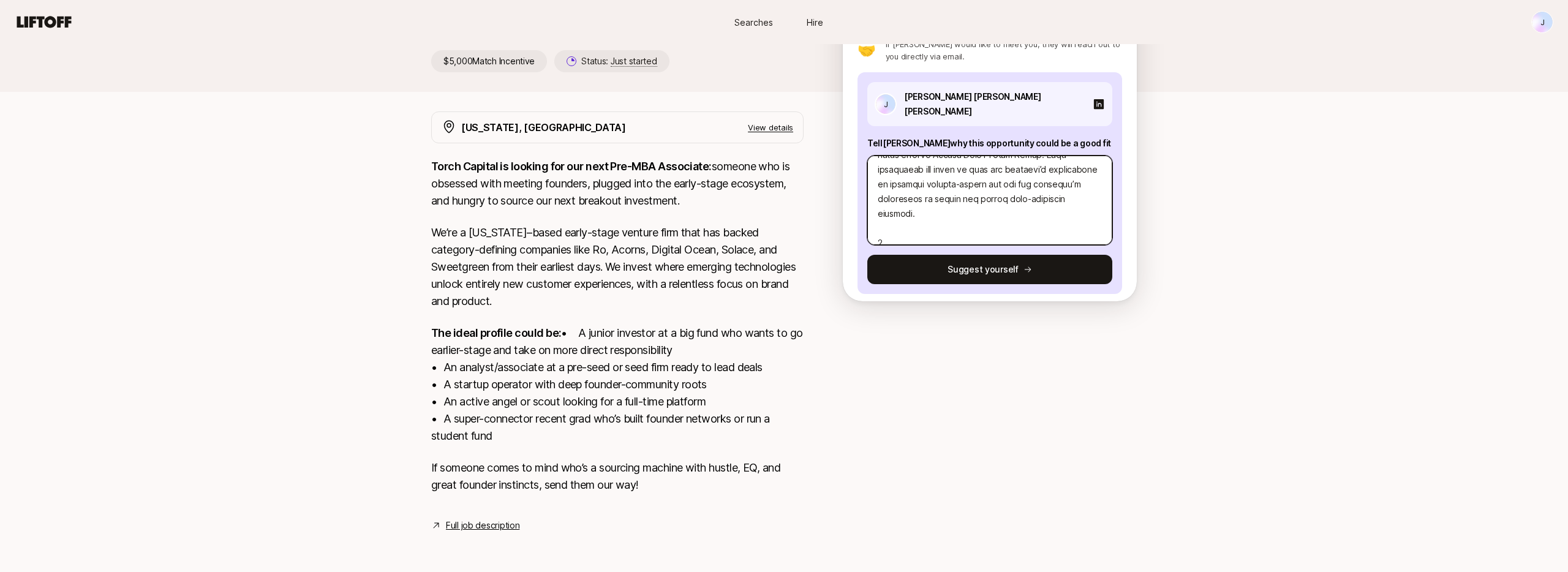
type textarea "x"
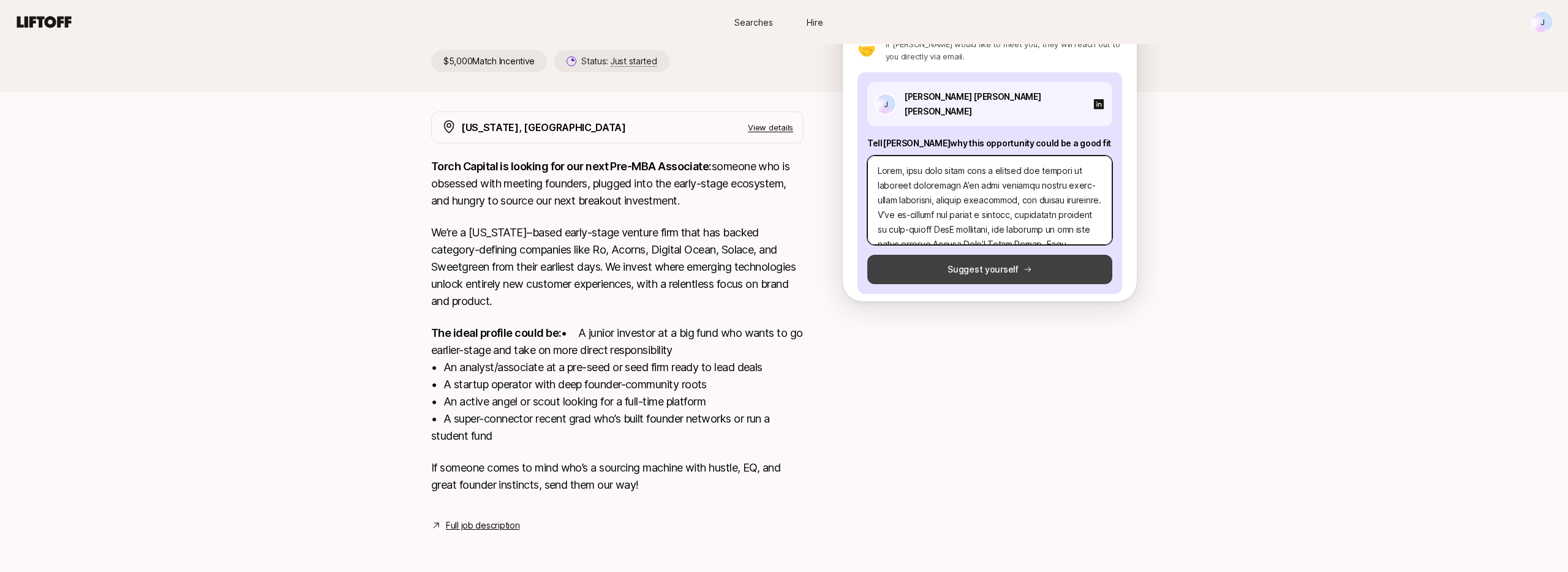
type textarea "Katie, this role feels like a natural fit because it combines everything I’ve b…"
click at [964, 255] on button "Suggest yourself" at bounding box center [989, 269] width 245 height 30
type textarea "x"
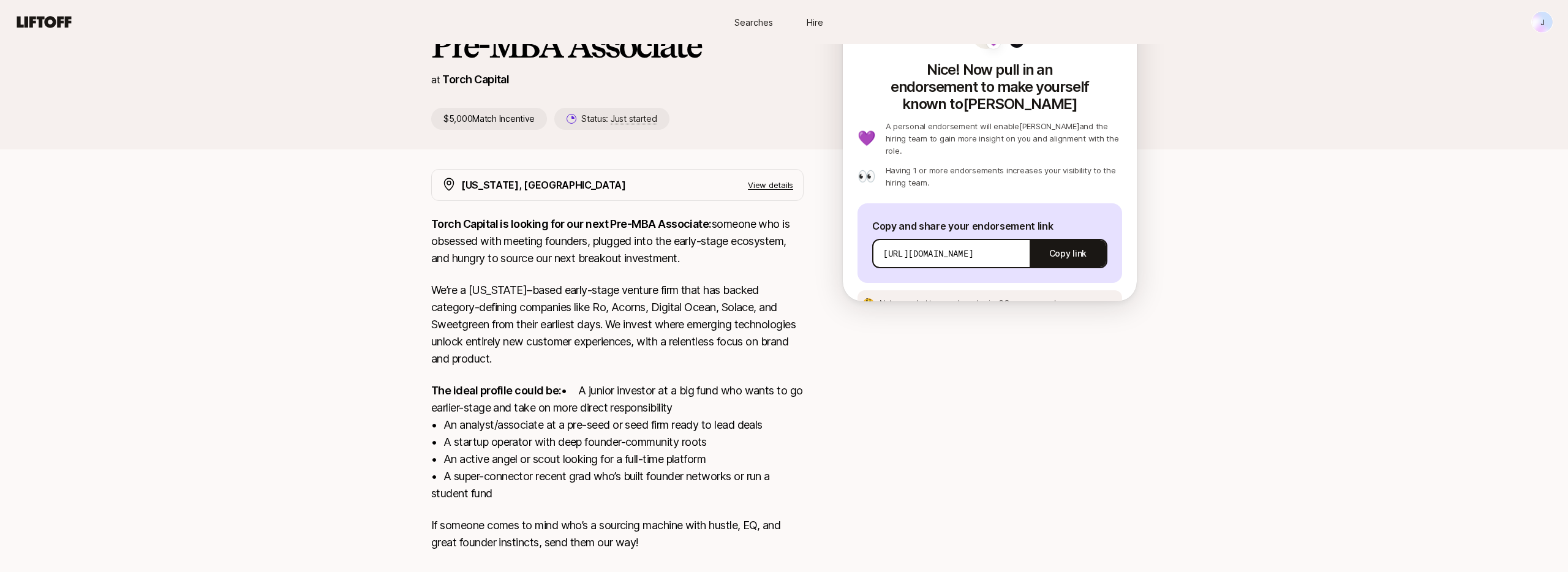
scroll to position [111, 0]
click at [931, 249] on p "https://app.liftoff.xyz/s/xeV2vG?token=5367c4c3-7e38-4c77-a222-6f9d3fa804f0&act…" at bounding box center [928, 255] width 90 height 12
click at [1065, 238] on button "Copy link" at bounding box center [1068, 255] width 76 height 34
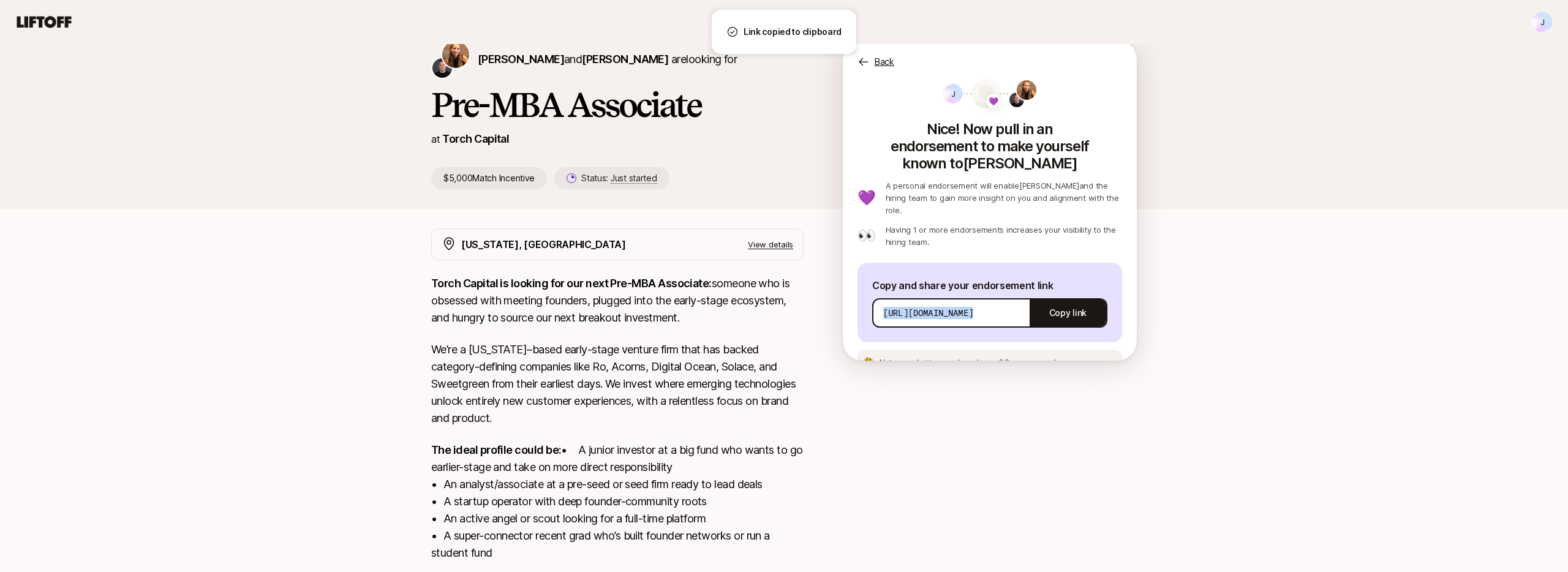
scroll to position [52, 0]
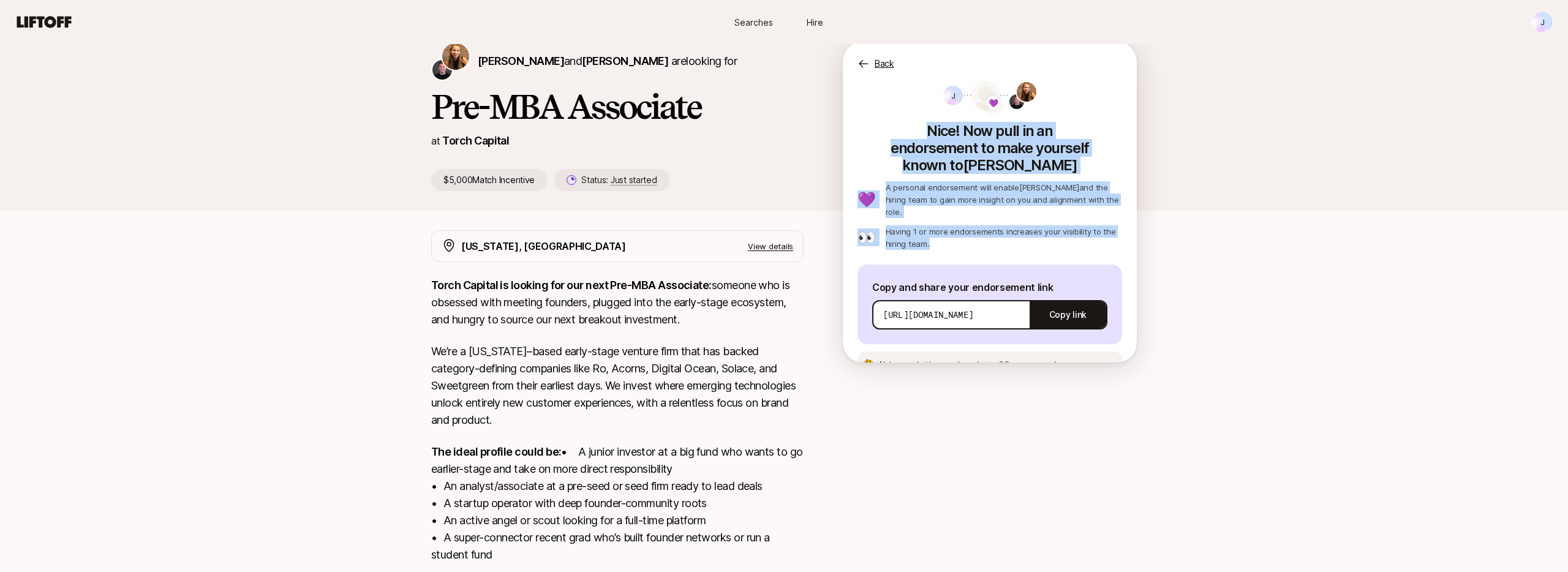
drag, startPoint x: 933, startPoint y: 214, endPoint x: 877, endPoint y: 124, distance: 106.0
click at [877, 124] on div "J 💜 Nice! Now pull in an endorsement to make yourself known to Katie 💜 A person…" at bounding box center [989, 165] width 265 height 169
drag, startPoint x: 1120, startPoint y: 288, endPoint x: 881, endPoint y: 136, distance: 283.2
click at [881, 136] on div "J 💜 Nice! Now pull in an endorsement to make yourself known to Katie 💜 A person…" at bounding box center [989, 229] width 265 height 296
copy div "Nice! Now pull in an endorsement to make yourself known to Katie 💜 A personal e…"
